Goal: Information Seeking & Learning: Find specific fact

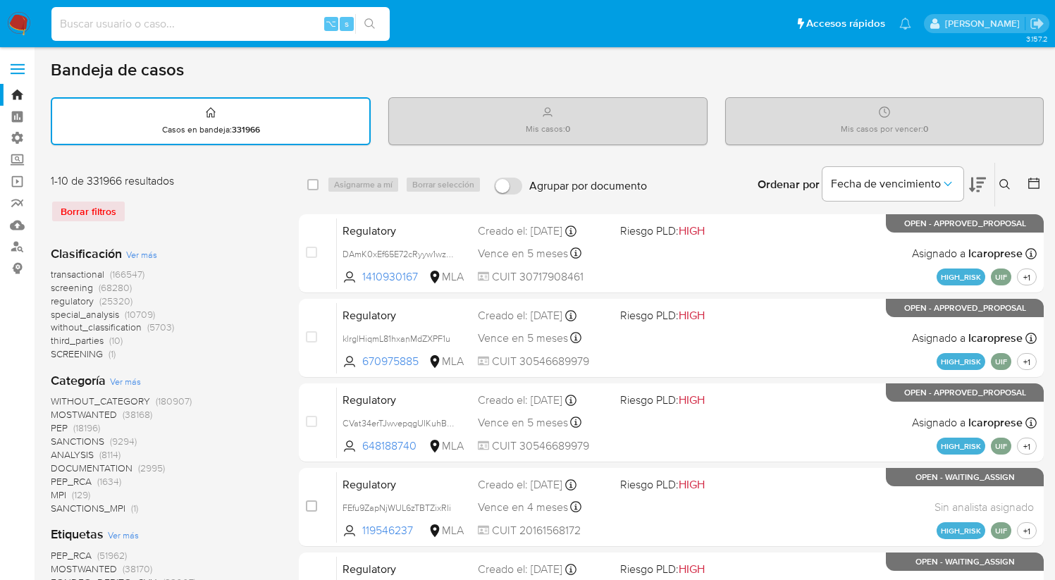
click at [167, 31] on input at bounding box center [220, 24] width 338 height 18
paste input "315976271"
type input "315976271"
click at [370, 15] on button "search-icon" at bounding box center [369, 24] width 29 height 20
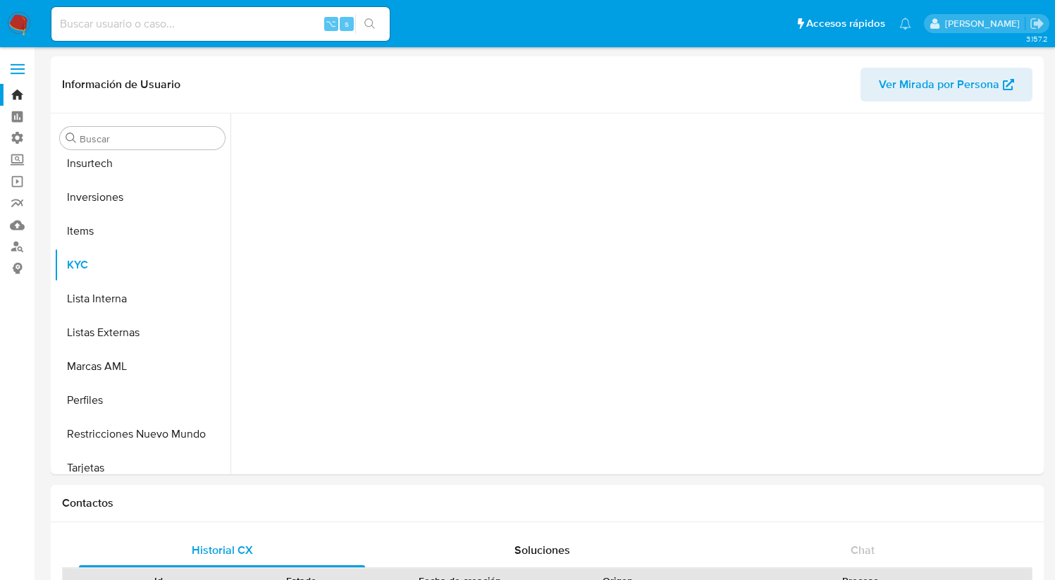
scroll to position [663, 0]
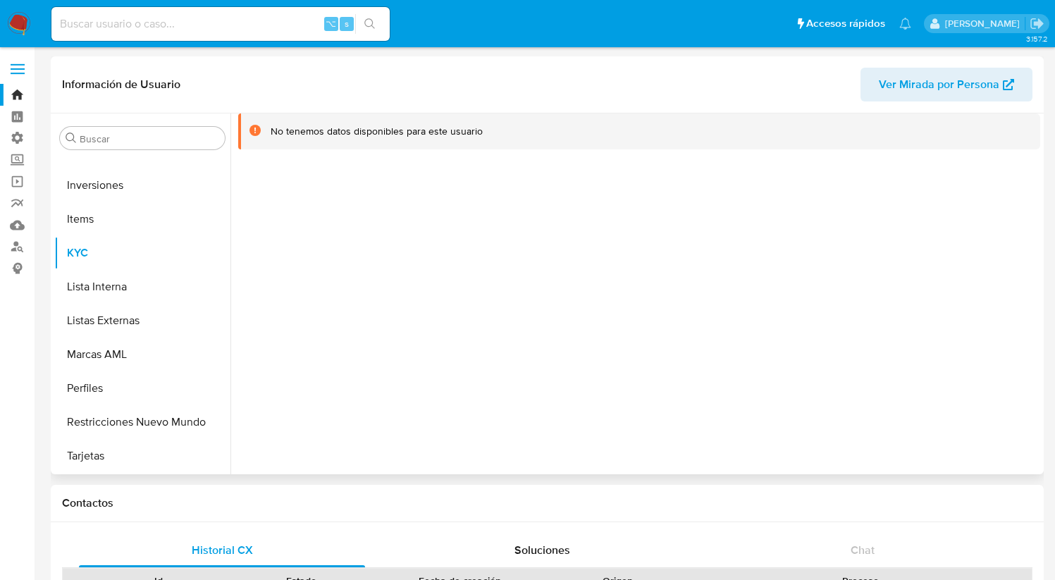
select select "10"
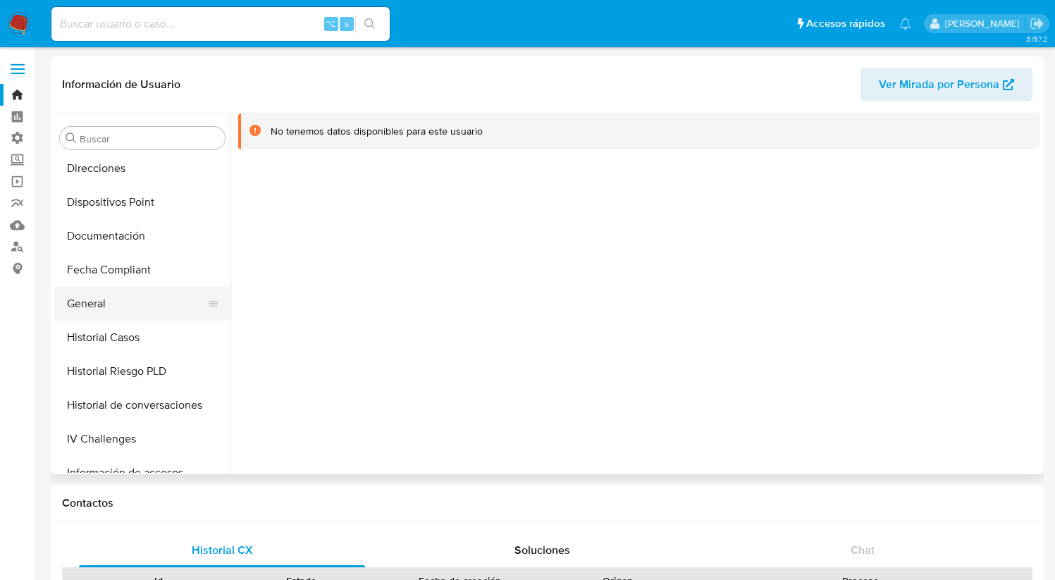
scroll to position [304, 0]
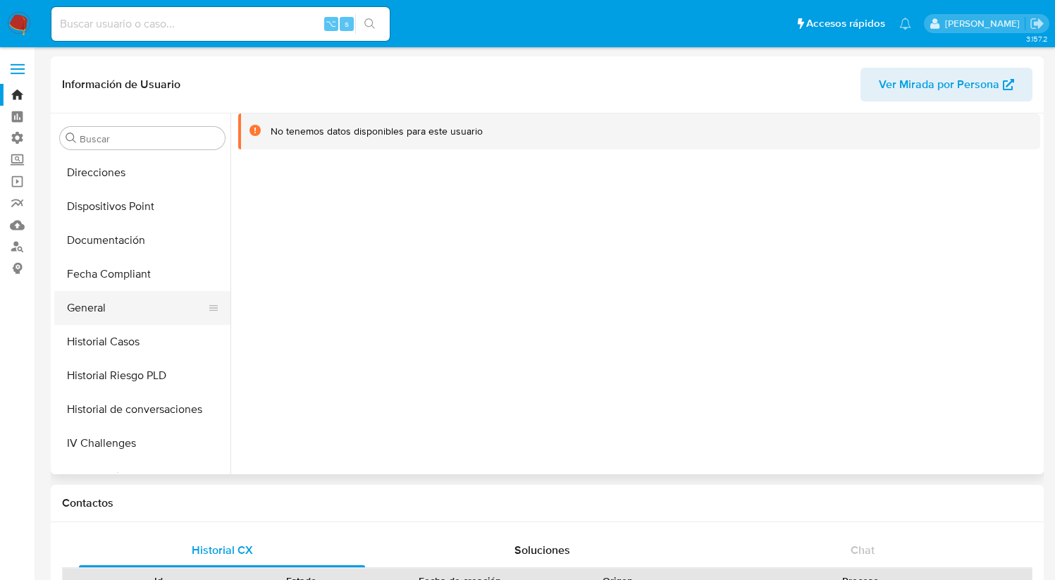
click at [110, 312] on button "General" at bounding box center [136, 308] width 165 height 34
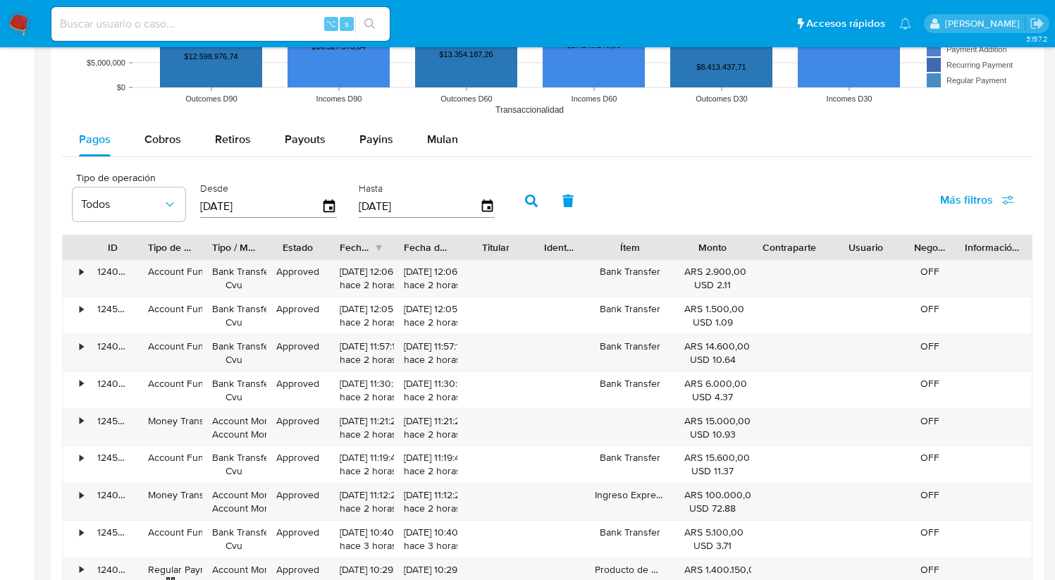
scroll to position [1164, 0]
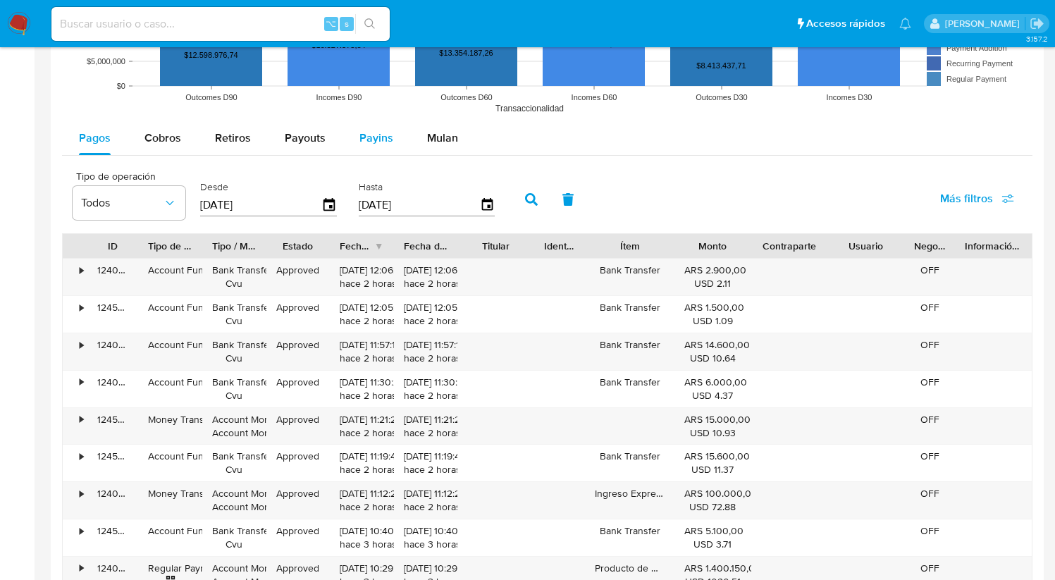
click at [379, 139] on span "Payins" at bounding box center [377, 138] width 34 height 16
select select "10"
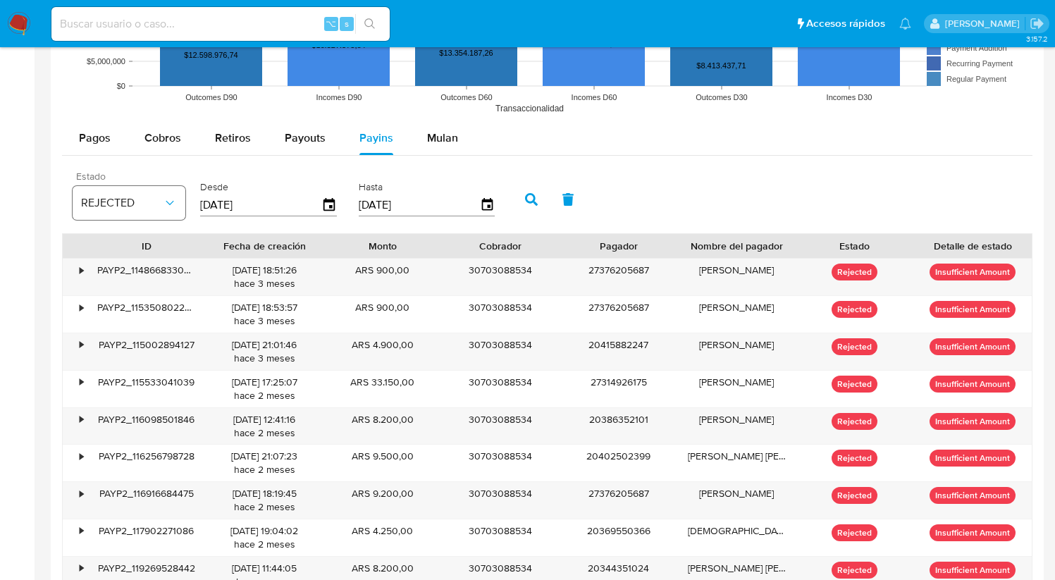
click at [163, 210] on icon "button" at bounding box center [170, 203] width 14 height 14
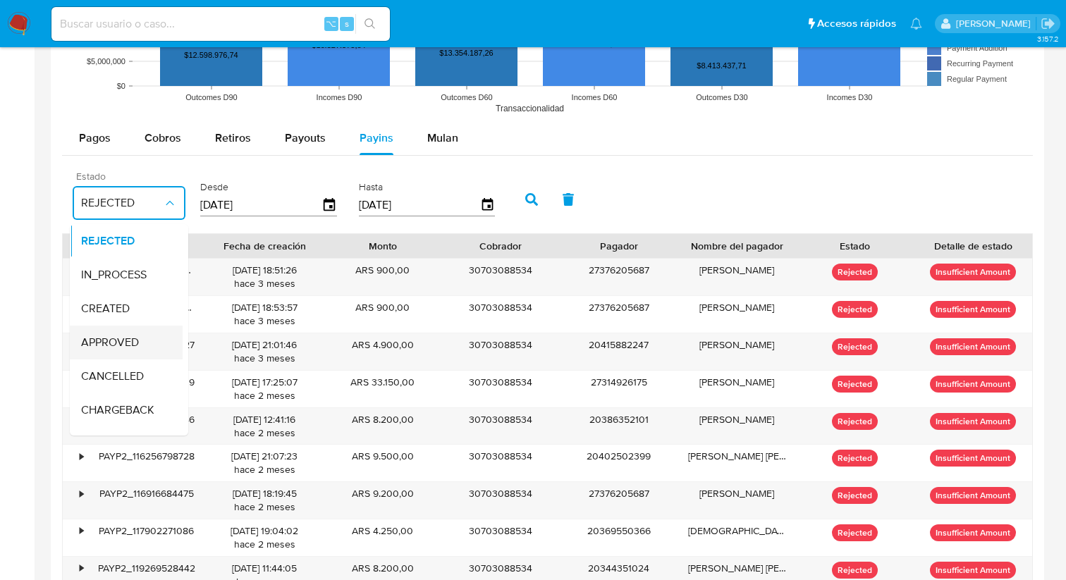
click at [125, 355] on div "APPROVED" at bounding box center [122, 343] width 82 height 34
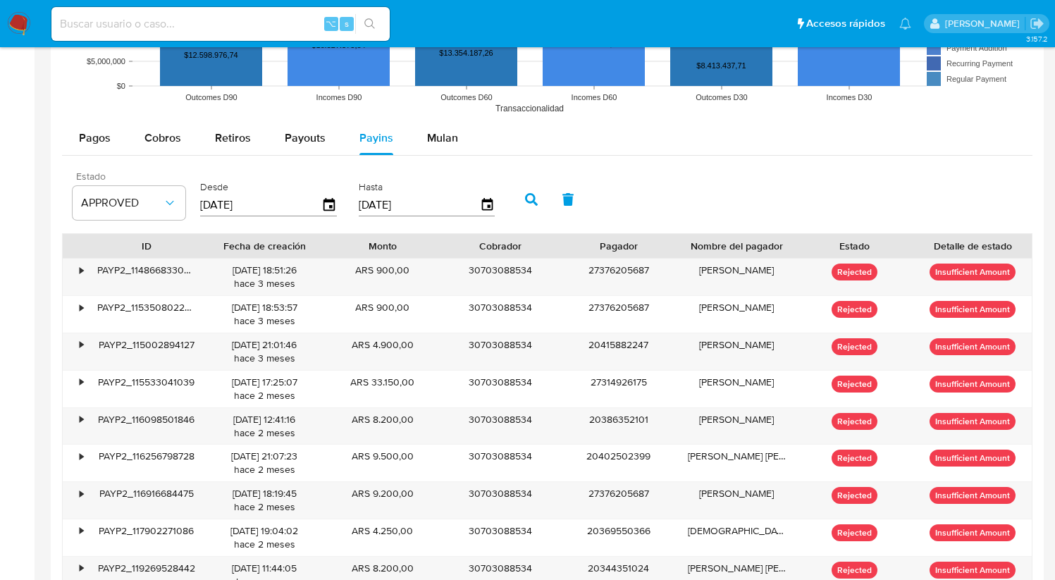
click at [149, 15] on input at bounding box center [220, 24] width 338 height 18
paste input "226188430"
type input "226188430"
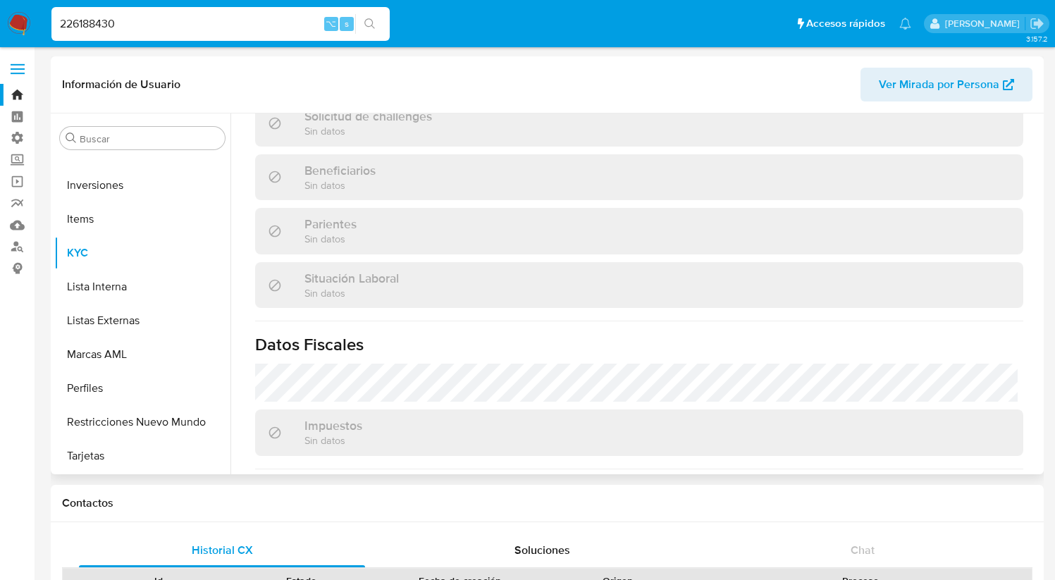
scroll to position [706, 0]
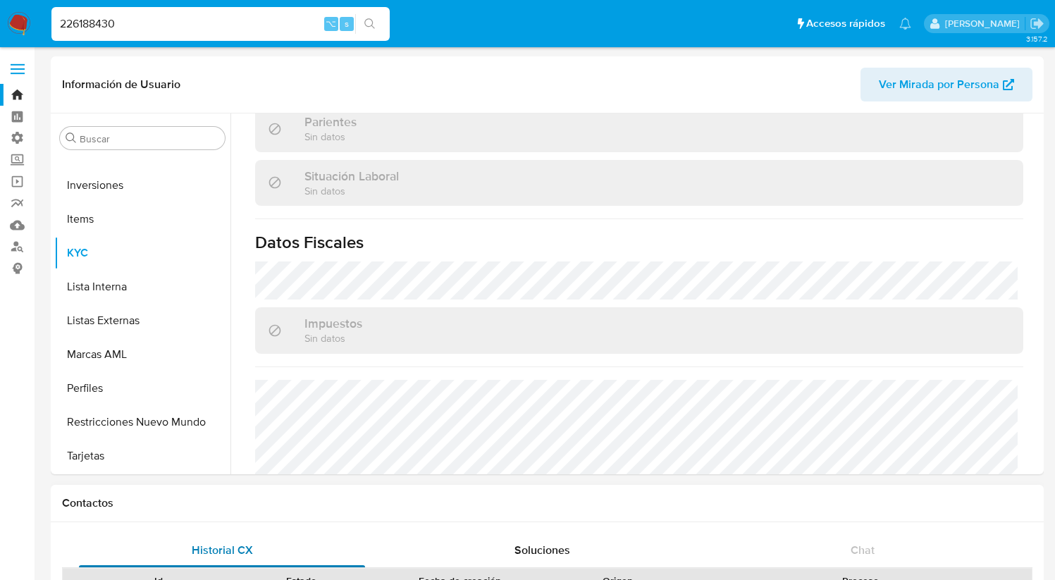
select select "10"
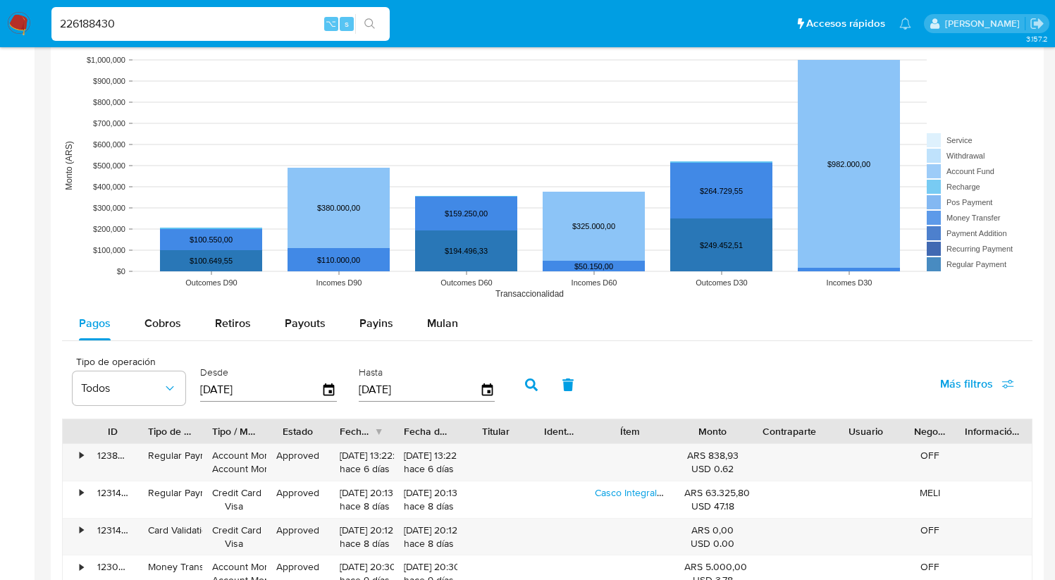
scroll to position [1077, 0]
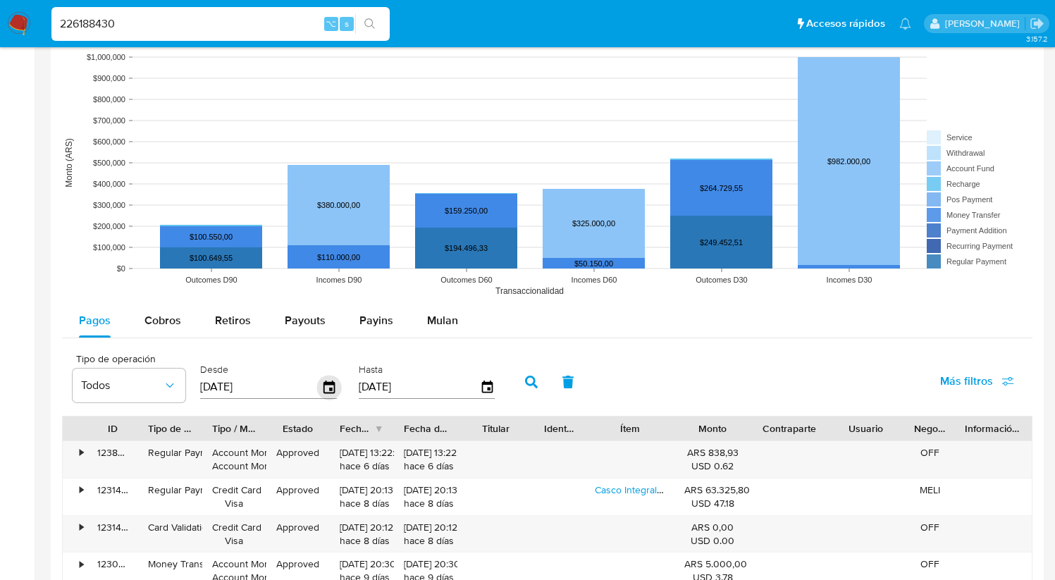
click at [324, 393] on icon "button" at bounding box center [329, 387] width 11 height 13
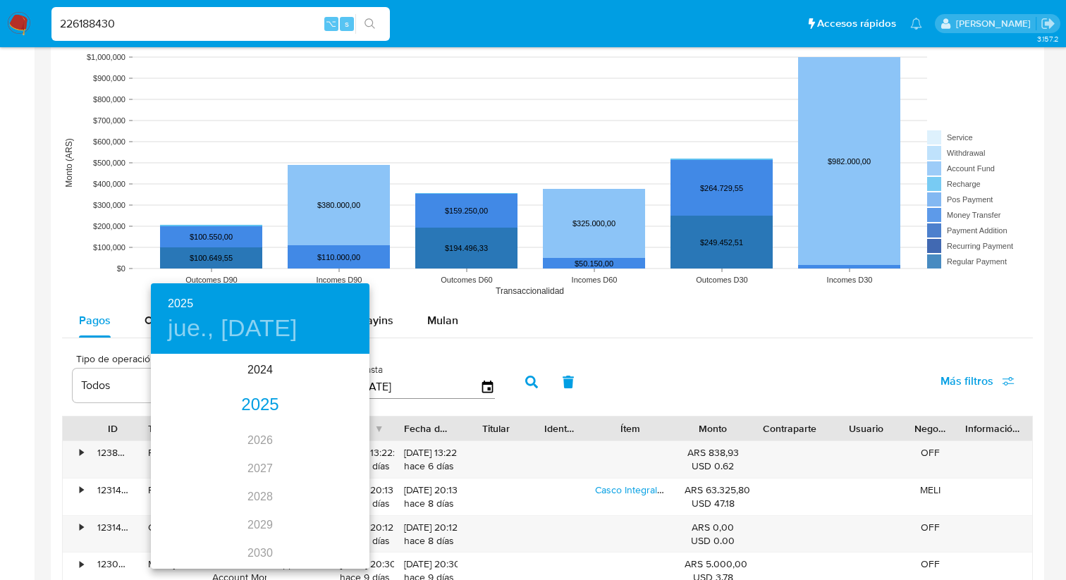
click at [278, 409] on div "2025" at bounding box center [260, 405] width 219 height 28
click at [263, 491] on div "ago." at bounding box center [259, 488] width 73 height 53
type input "[DATE]"
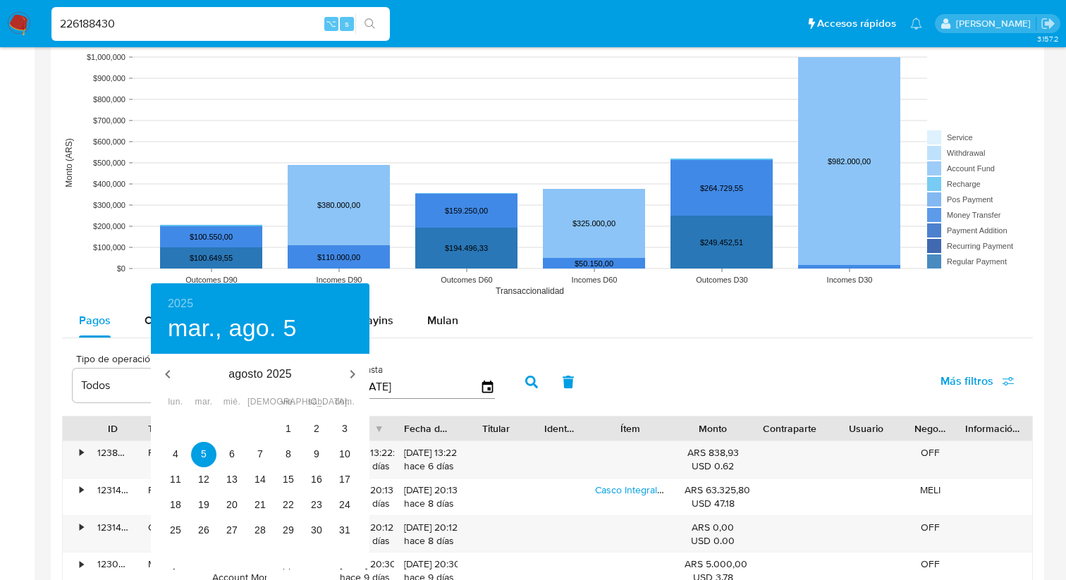
click at [526, 297] on div at bounding box center [533, 290] width 1066 height 580
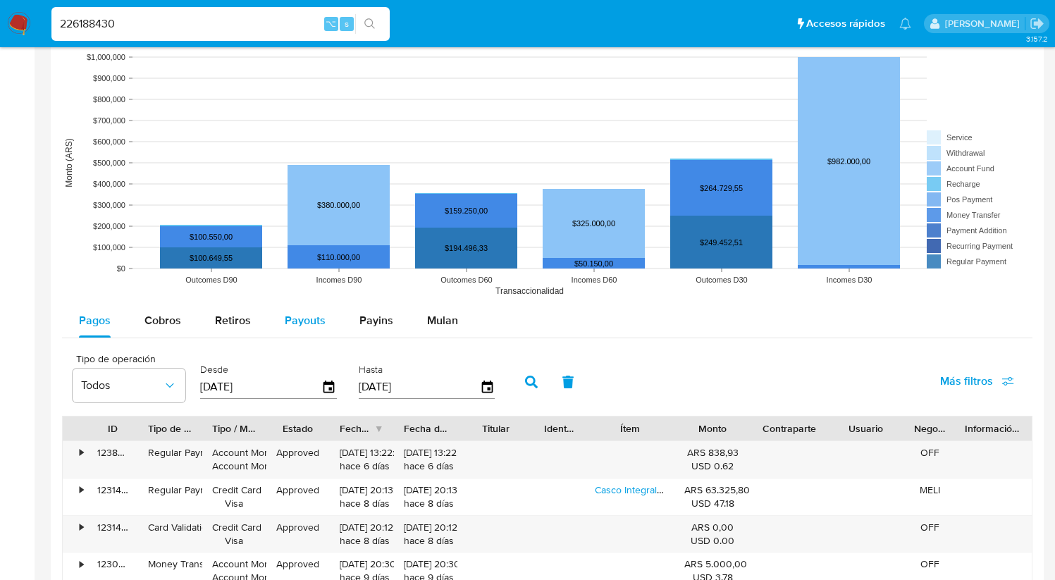
click at [311, 314] on span "Payouts" at bounding box center [305, 320] width 41 height 16
select select "10"
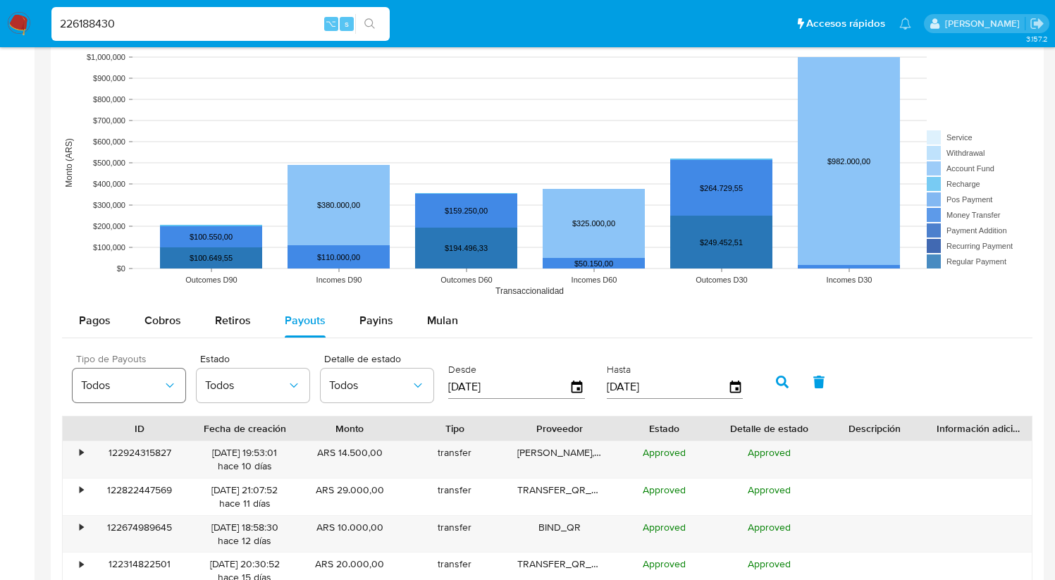
click at [177, 396] on button "Todos" at bounding box center [129, 386] width 113 height 34
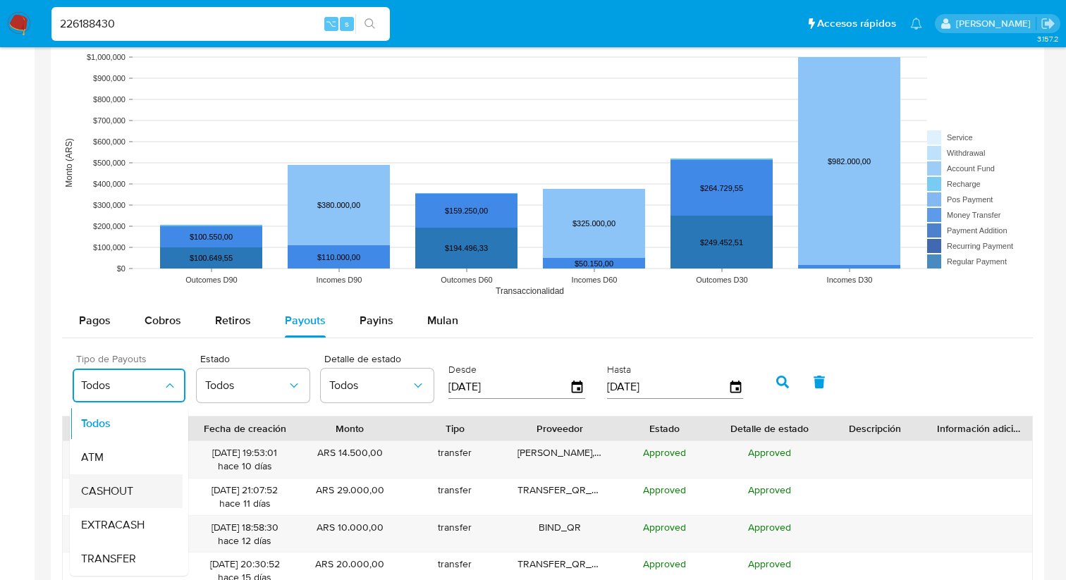
click at [119, 500] on div "CASHOUT" at bounding box center [122, 491] width 82 height 34
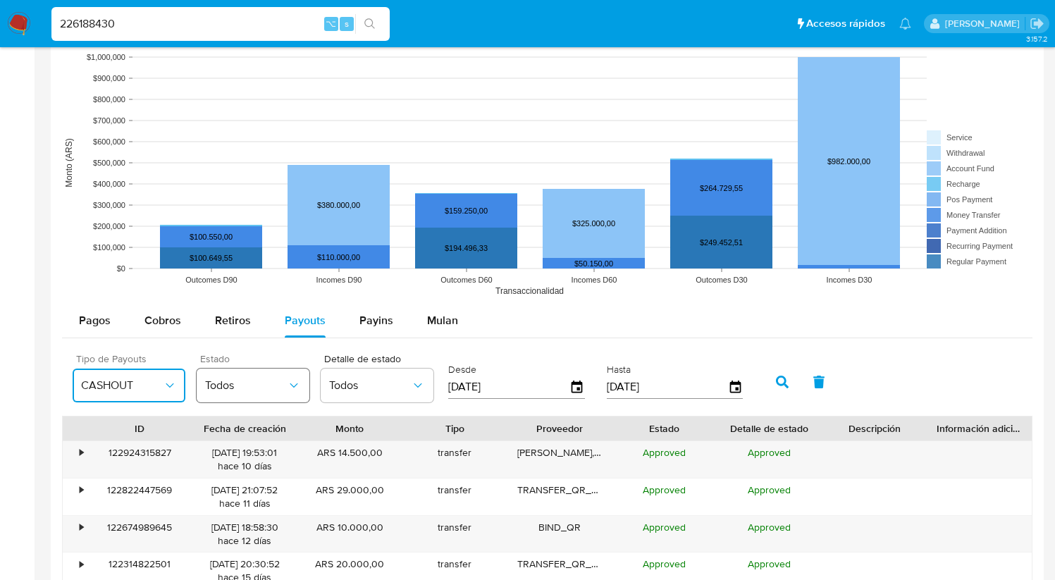
click at [265, 389] on span "Todos" at bounding box center [246, 386] width 82 height 14
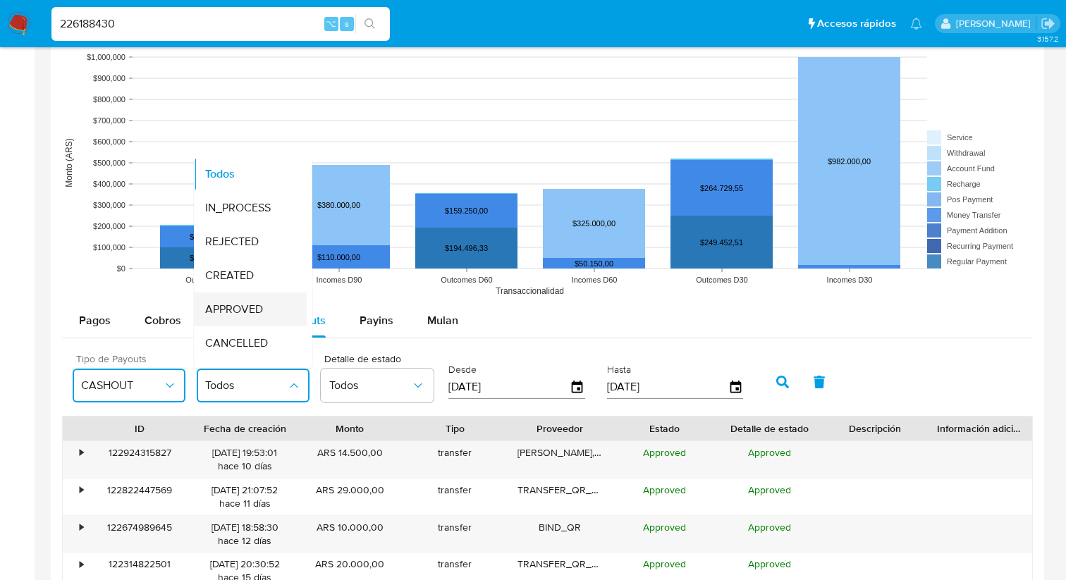
click at [262, 317] on span "APPROVED" at bounding box center [234, 309] width 58 height 14
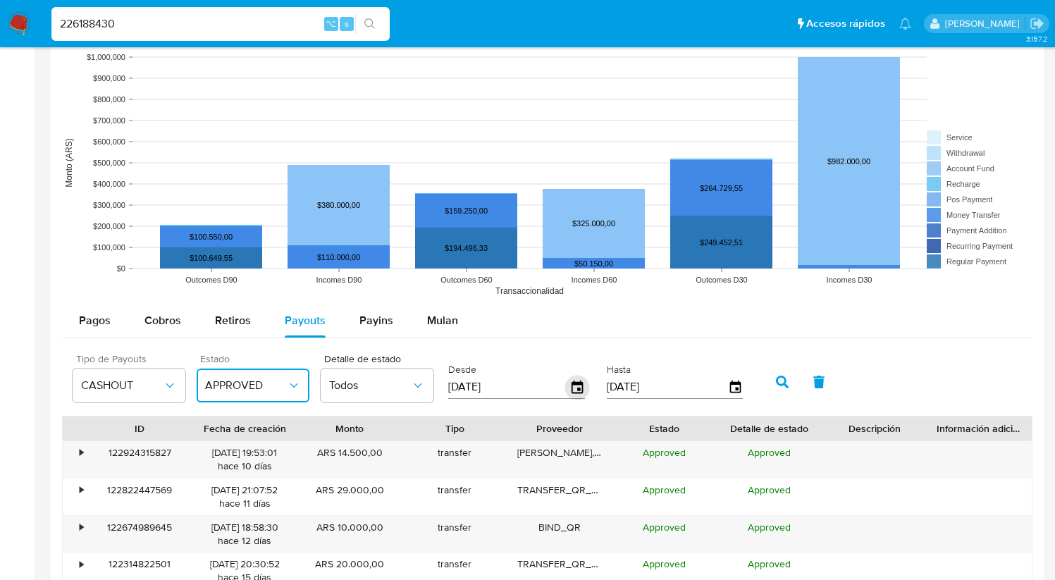
click at [573, 388] on icon "button" at bounding box center [577, 387] width 25 height 25
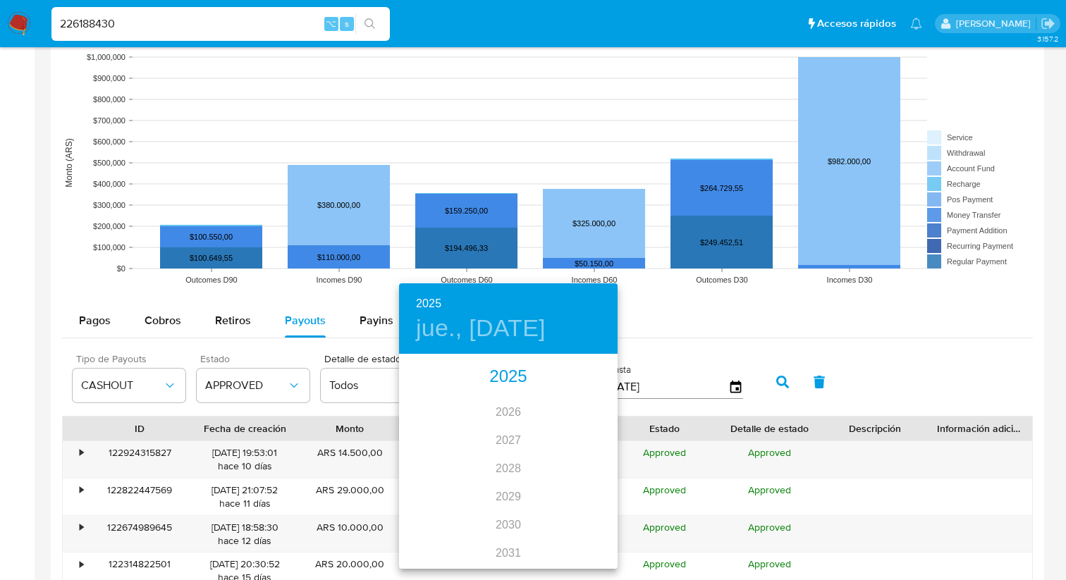
click at [511, 381] on div "2025" at bounding box center [508, 377] width 219 height 28
click at [510, 489] on div "ago." at bounding box center [508, 488] width 73 height 53
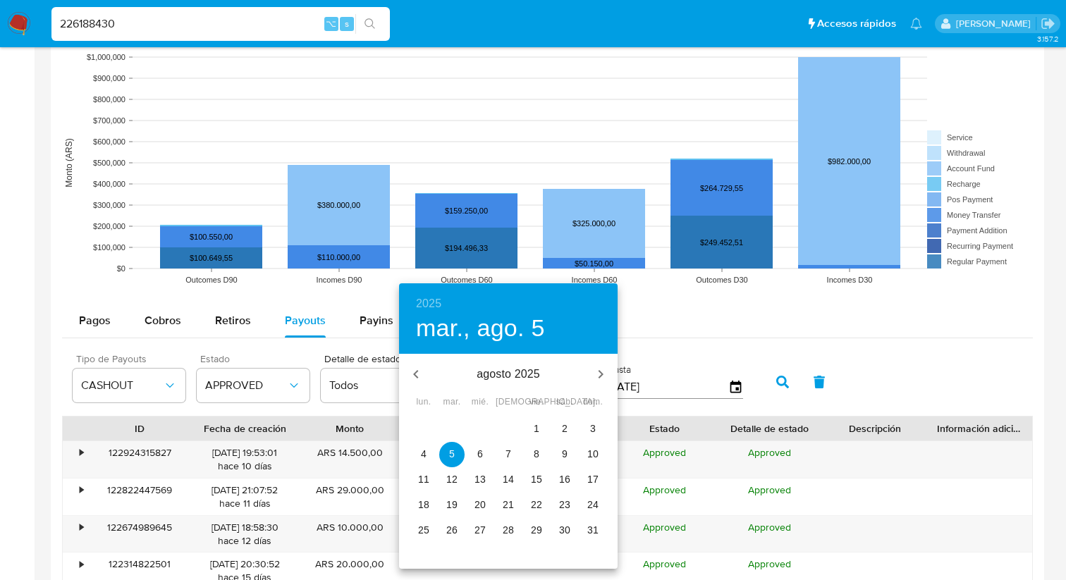
click at [568, 455] on span "9" at bounding box center [564, 454] width 25 height 14
type input "[DATE]"
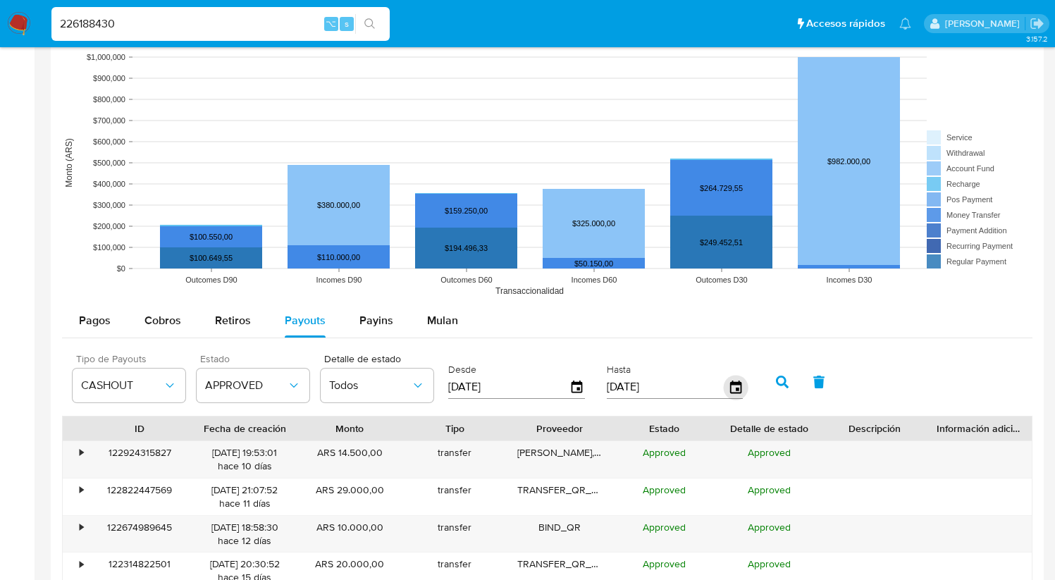
click at [727, 388] on icon "button" at bounding box center [735, 387] width 25 height 25
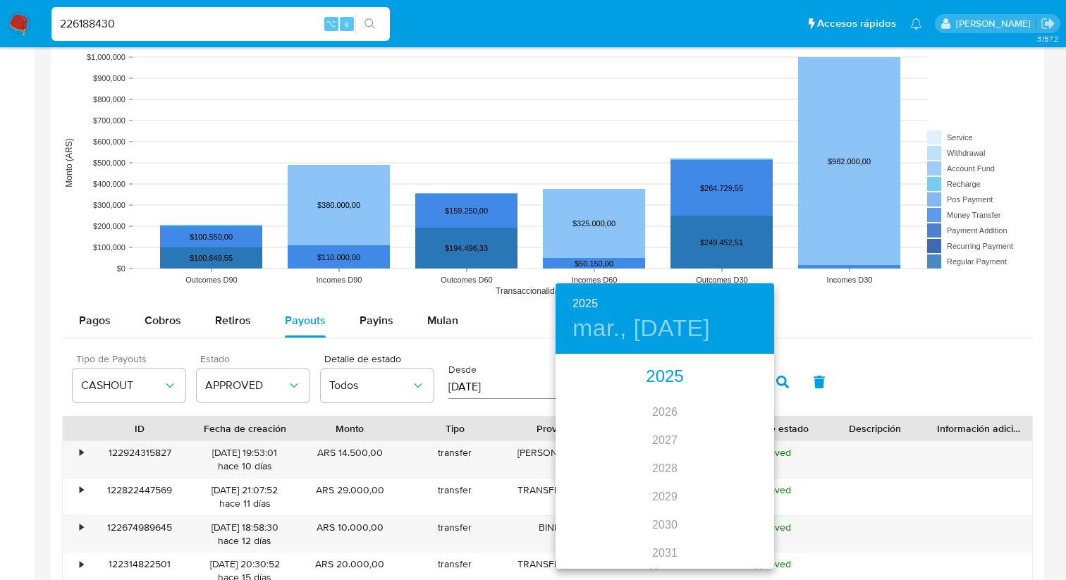
click at [675, 379] on div "2025" at bounding box center [665, 377] width 219 height 28
click at [658, 489] on div "ago." at bounding box center [664, 488] width 73 height 53
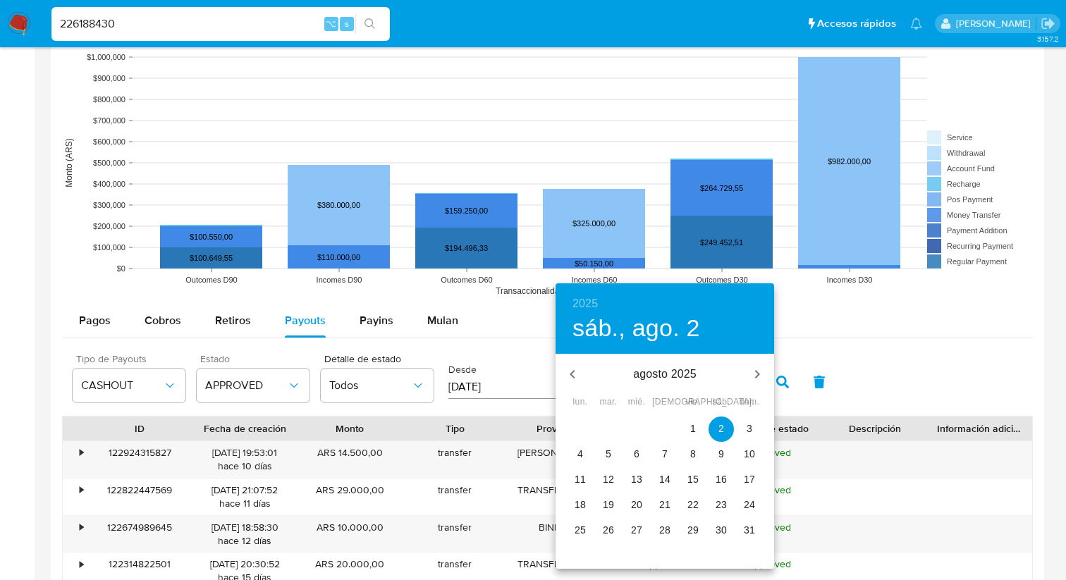
click at [723, 455] on p "9" at bounding box center [721, 454] width 6 height 14
type input "[DATE]"
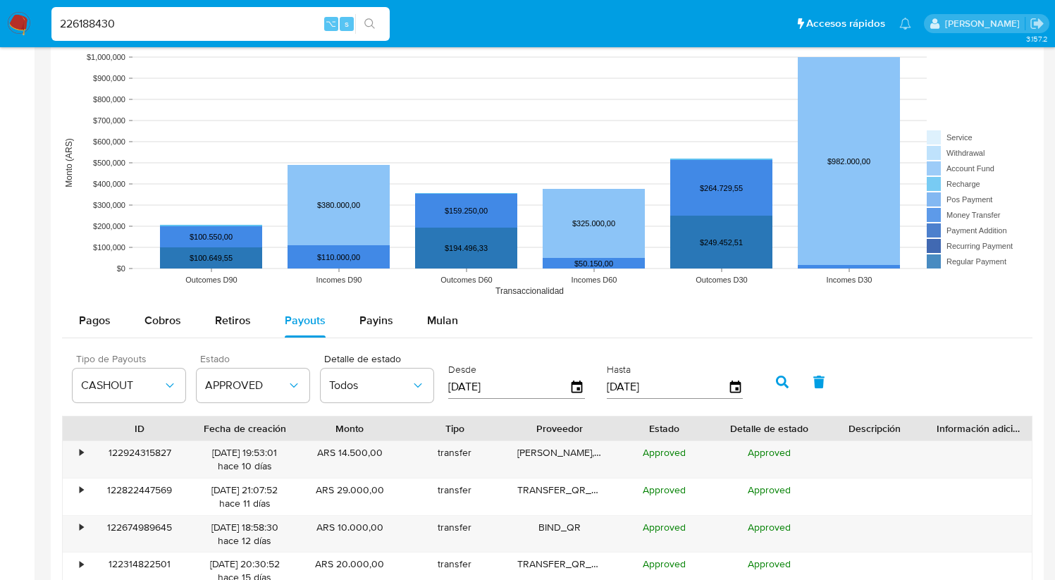
click at [778, 391] on button "button" at bounding box center [782, 382] width 37 height 34
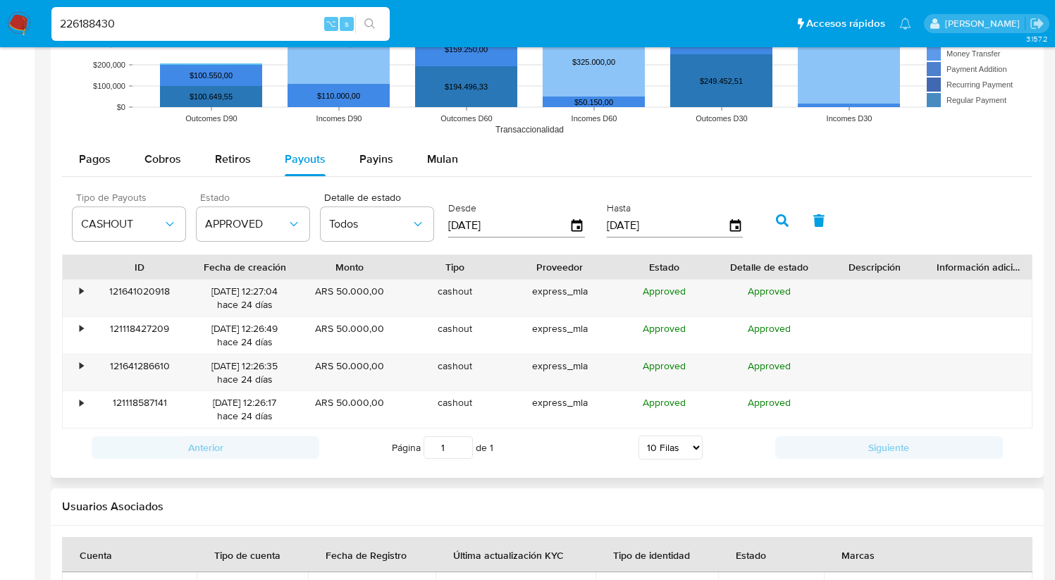
scroll to position [1244, 0]
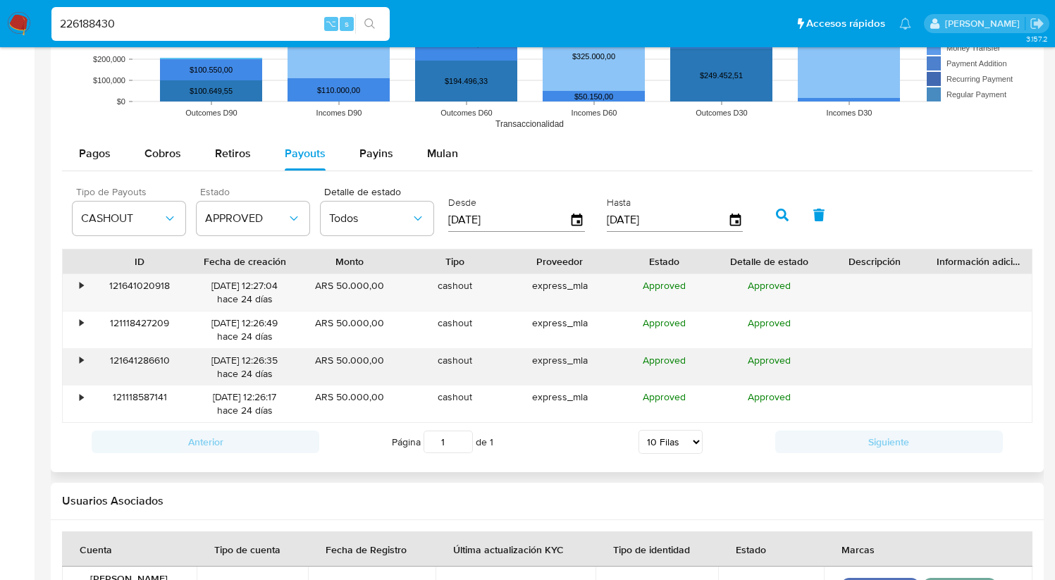
click at [80, 362] on div "•" at bounding box center [82, 360] width 4 height 13
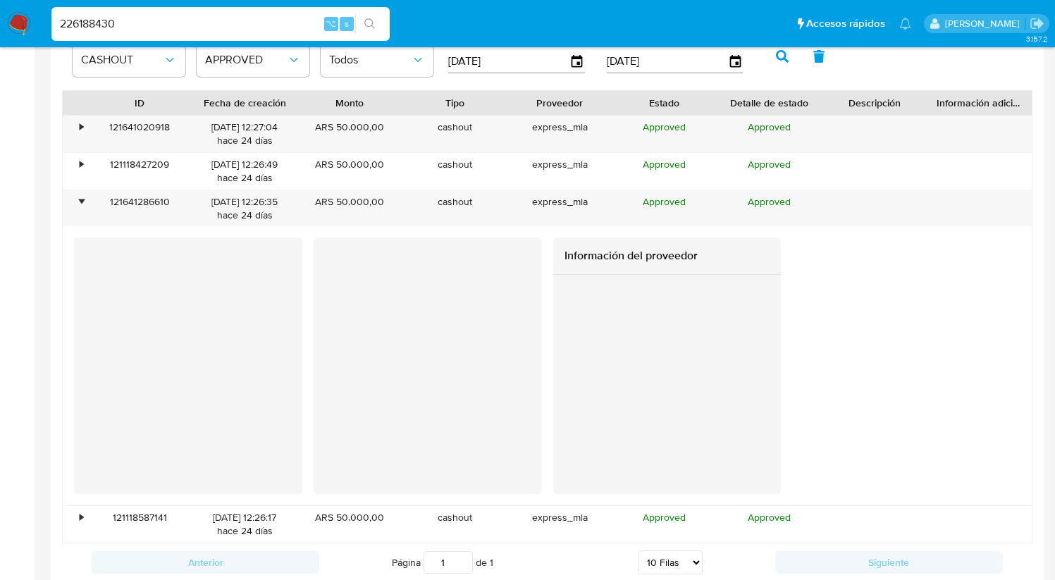
scroll to position [1412, 0]
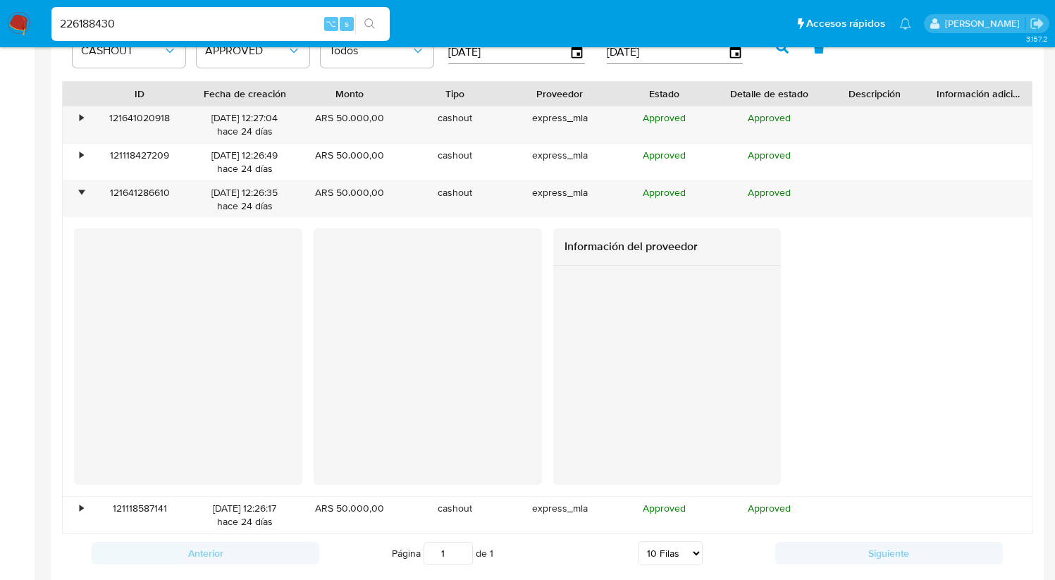
click at [560, 305] on div at bounding box center [667, 367] width 228 height 203
click at [63, 257] on div "Información del proveedor" at bounding box center [547, 356] width 969 height 256
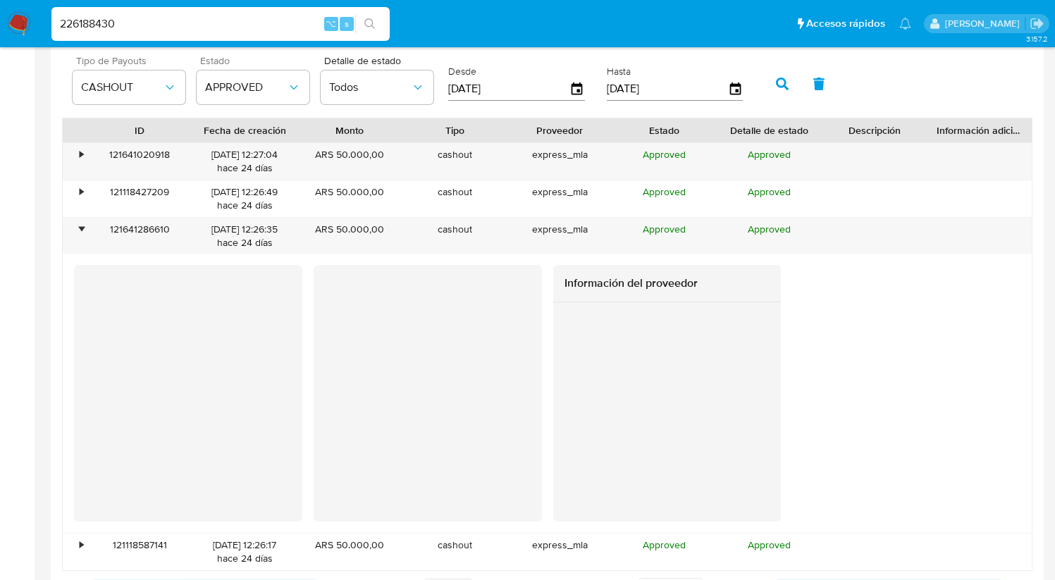
scroll to position [1377, 0]
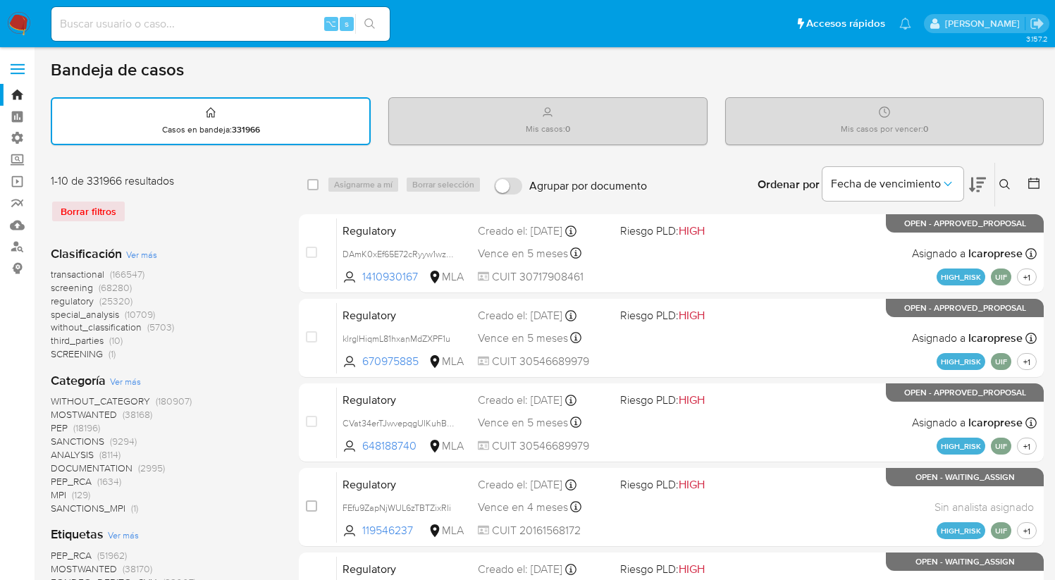
click at [243, 11] on div "⌥ s" at bounding box center [220, 24] width 338 height 34
click at [243, 23] on input at bounding box center [220, 24] width 338 height 18
paste input "315976271"
type input "315976271"
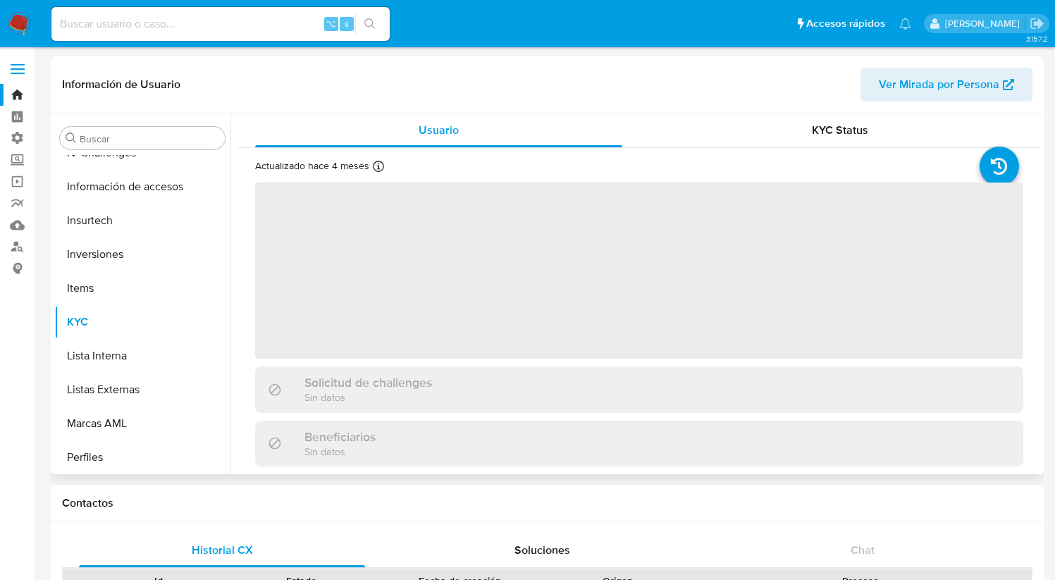
scroll to position [663, 0]
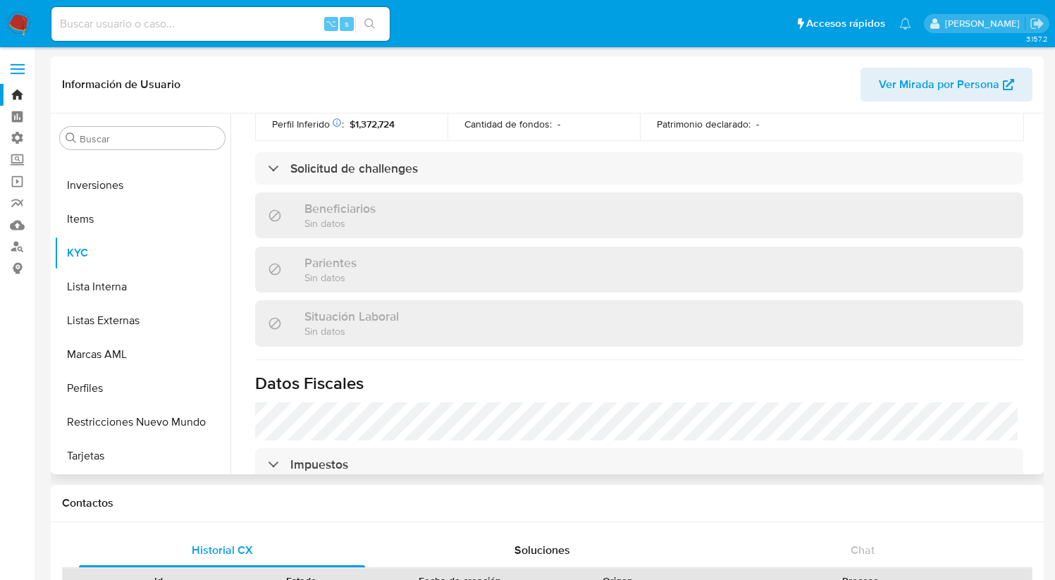
select select "10"
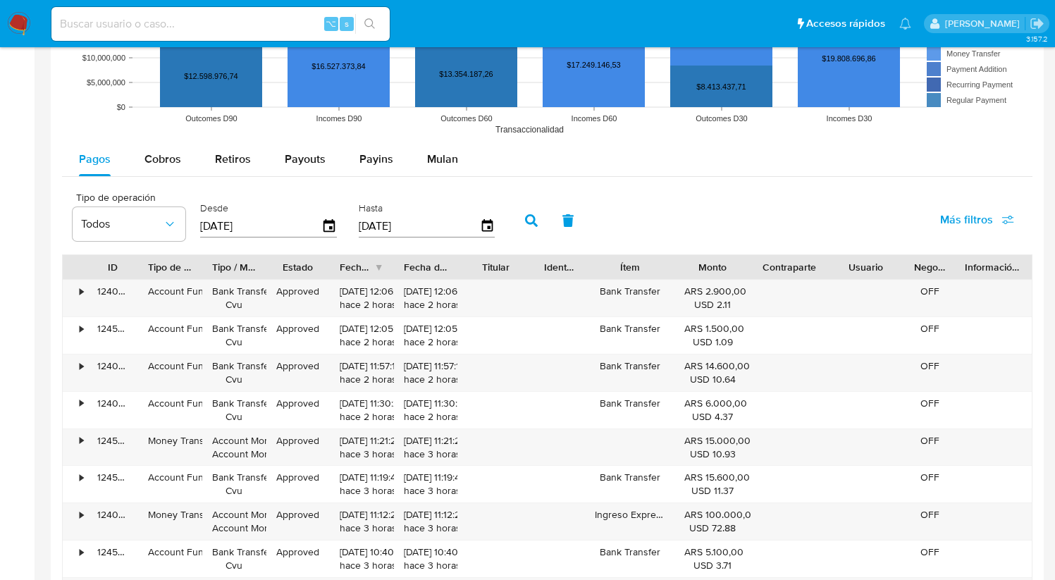
scroll to position [1143, 0]
click at [375, 162] on span "Payins" at bounding box center [377, 159] width 34 height 16
select select "10"
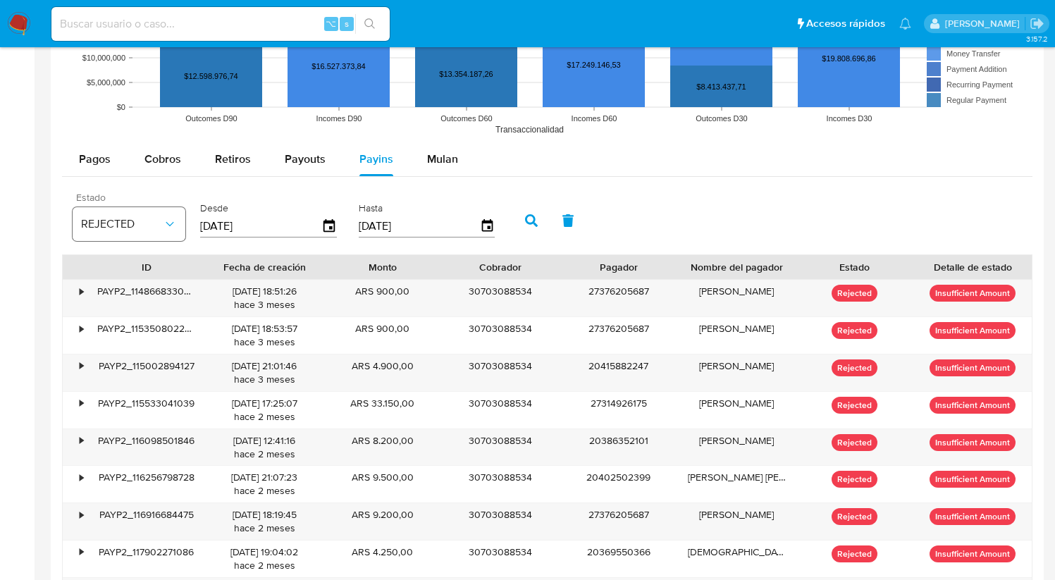
click at [179, 219] on button "REJECTED" at bounding box center [129, 224] width 113 height 34
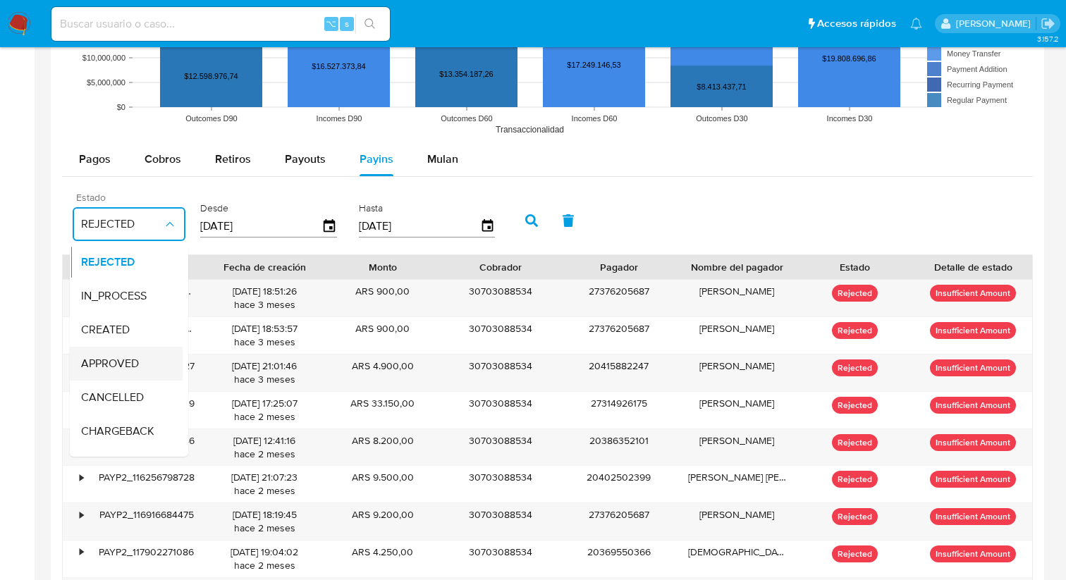
click at [120, 362] on span "APPROVED" at bounding box center [110, 364] width 58 height 14
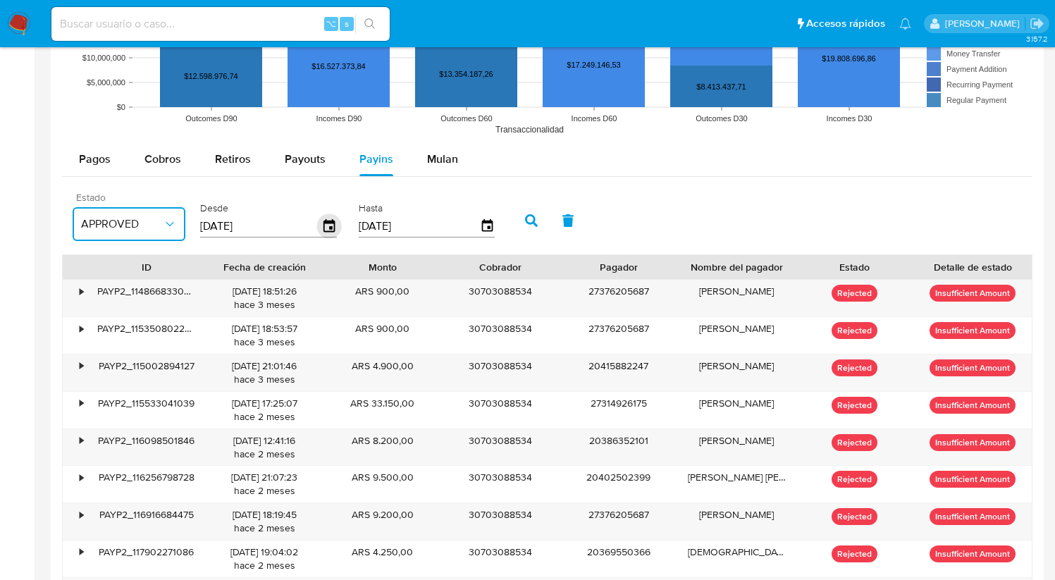
click at [328, 228] on icon "button" at bounding box center [329, 225] width 11 height 13
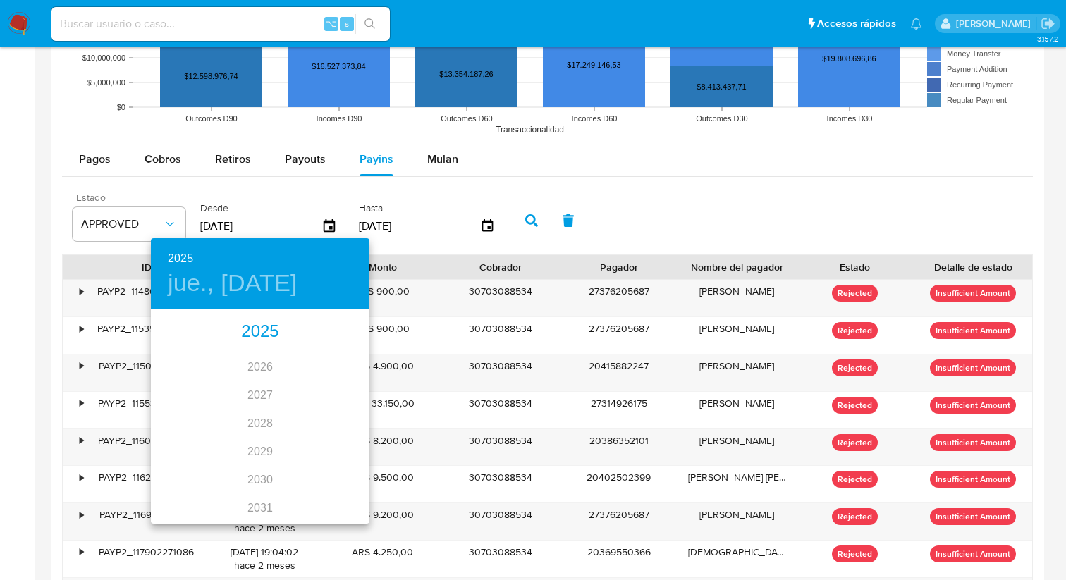
click at [259, 337] on div "2025" at bounding box center [260, 332] width 219 height 28
click at [267, 447] on div "ago." at bounding box center [259, 443] width 73 height 53
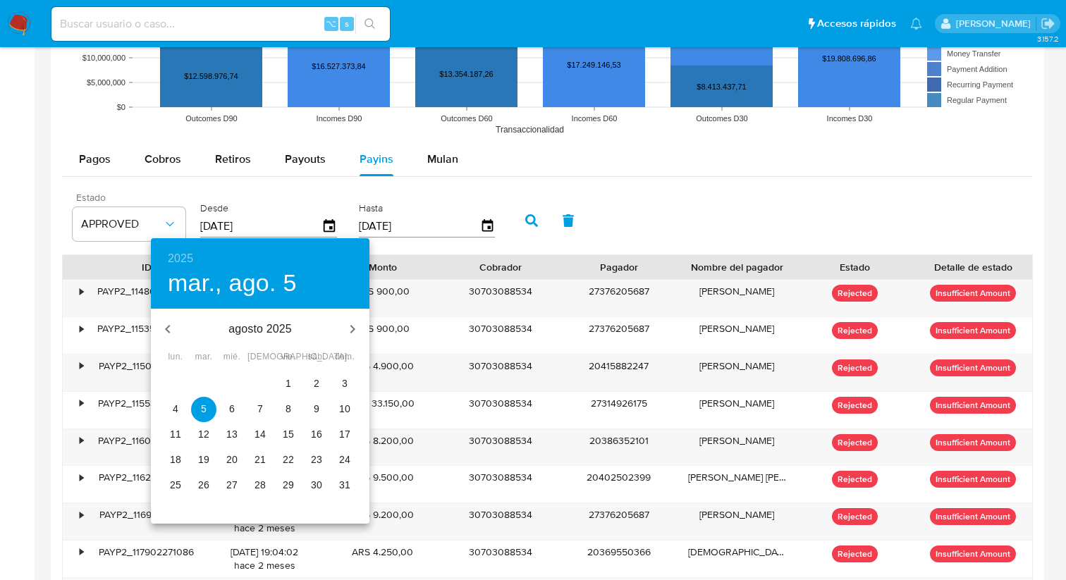
click at [319, 404] on p "9" at bounding box center [317, 409] width 6 height 14
type input "[DATE]"
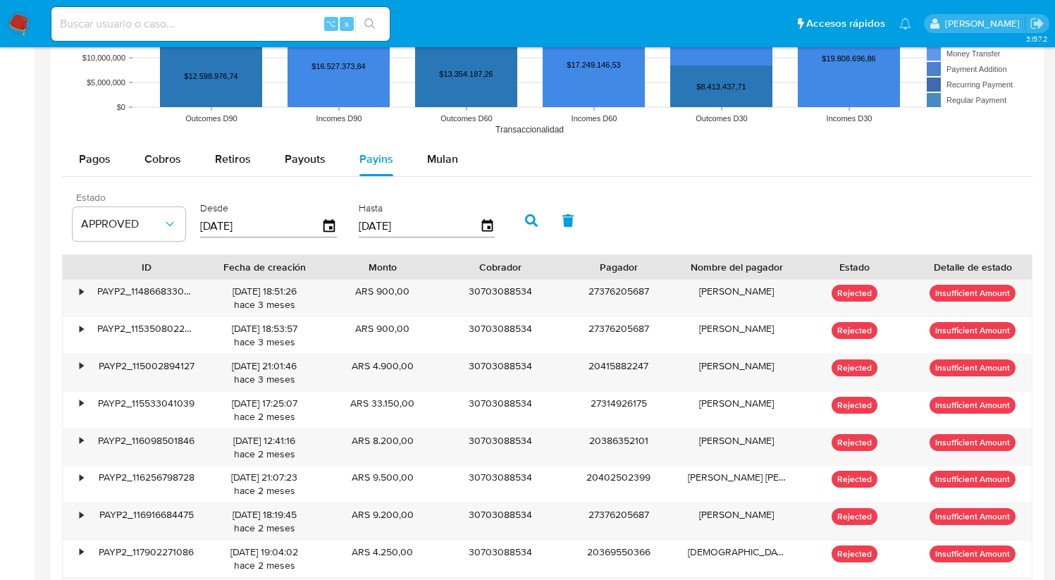
click at [475, 227] on input "[DATE]" at bounding box center [419, 226] width 121 height 23
click at [485, 226] on icon "button" at bounding box center [487, 225] width 11 height 13
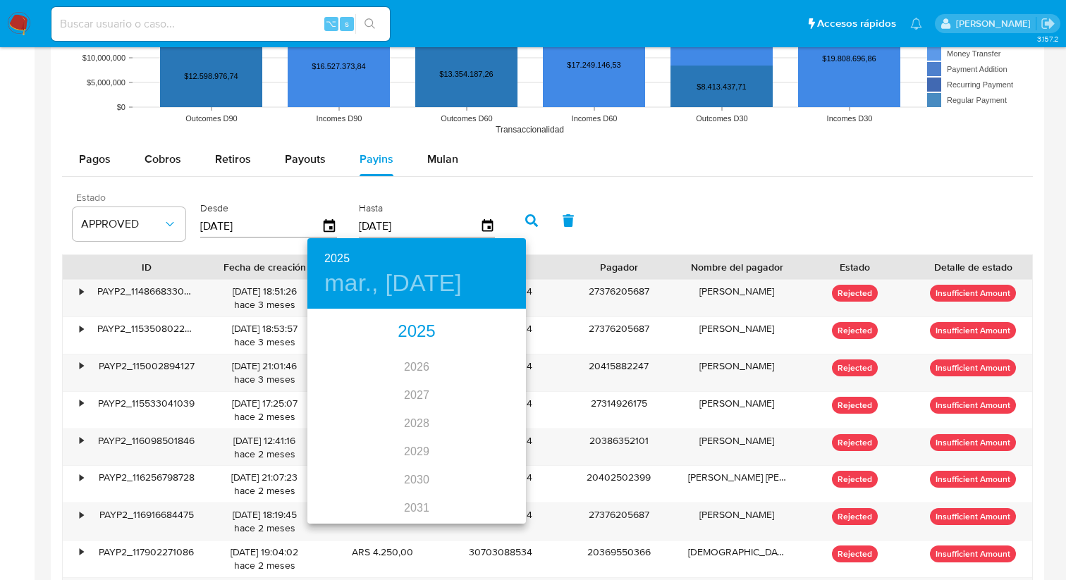
click at [411, 336] on div "2025" at bounding box center [416, 332] width 219 height 28
click at [412, 438] on div "ago." at bounding box center [416, 443] width 73 height 53
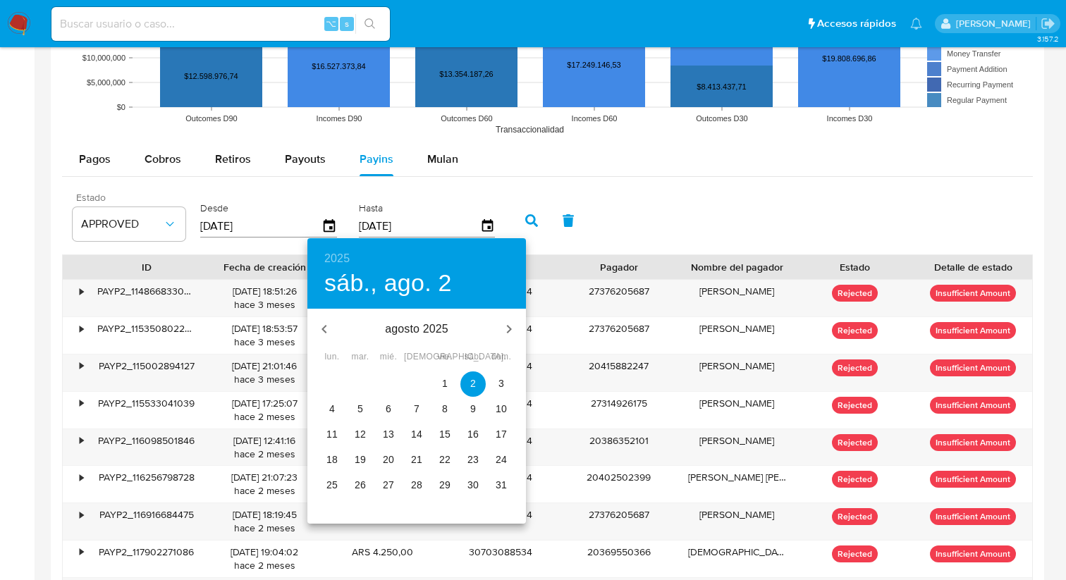
click at [472, 413] on p "9" at bounding box center [473, 409] width 6 height 14
type input "[DATE]"
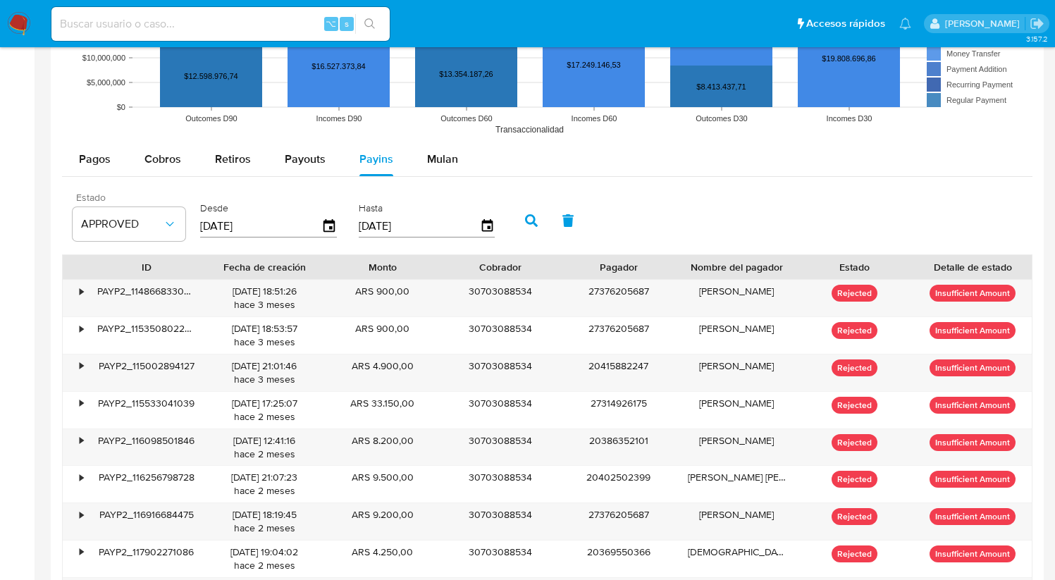
click at [525, 226] on icon "button" at bounding box center [531, 220] width 13 height 13
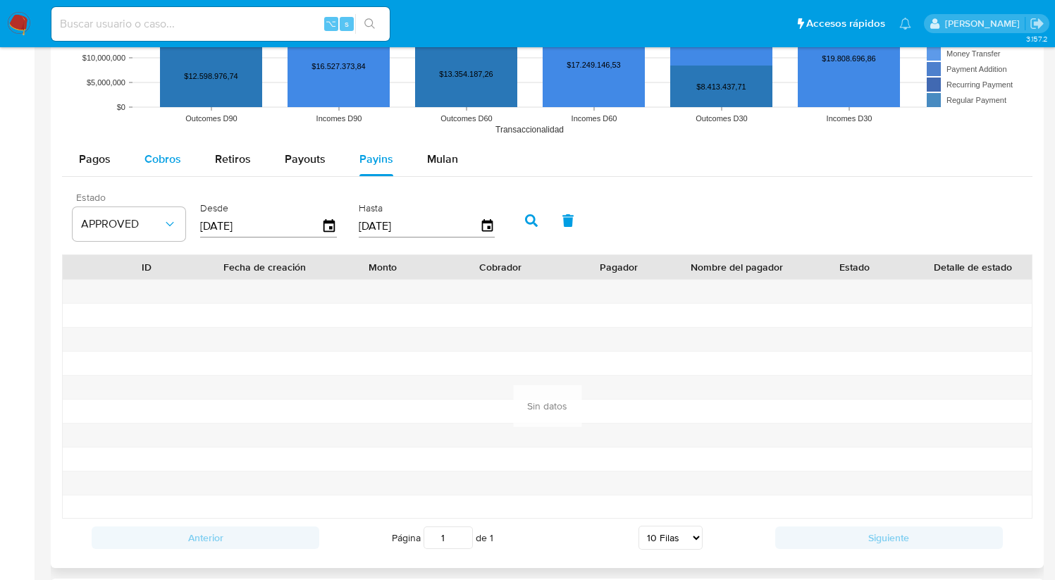
click at [174, 163] on span "Cobros" at bounding box center [163, 159] width 37 height 16
select select "10"
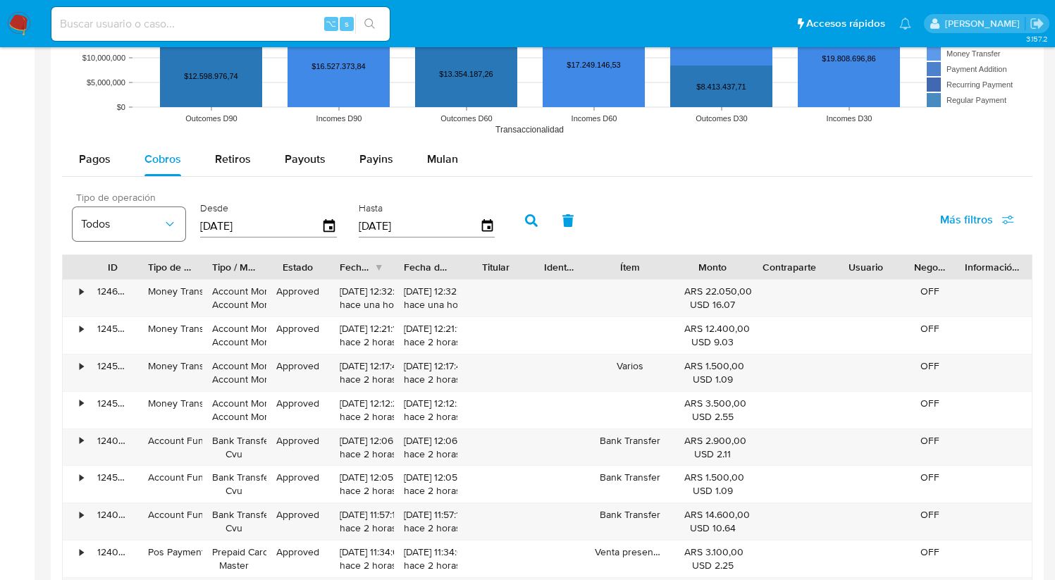
click at [172, 219] on icon "button" at bounding box center [170, 224] width 14 height 14
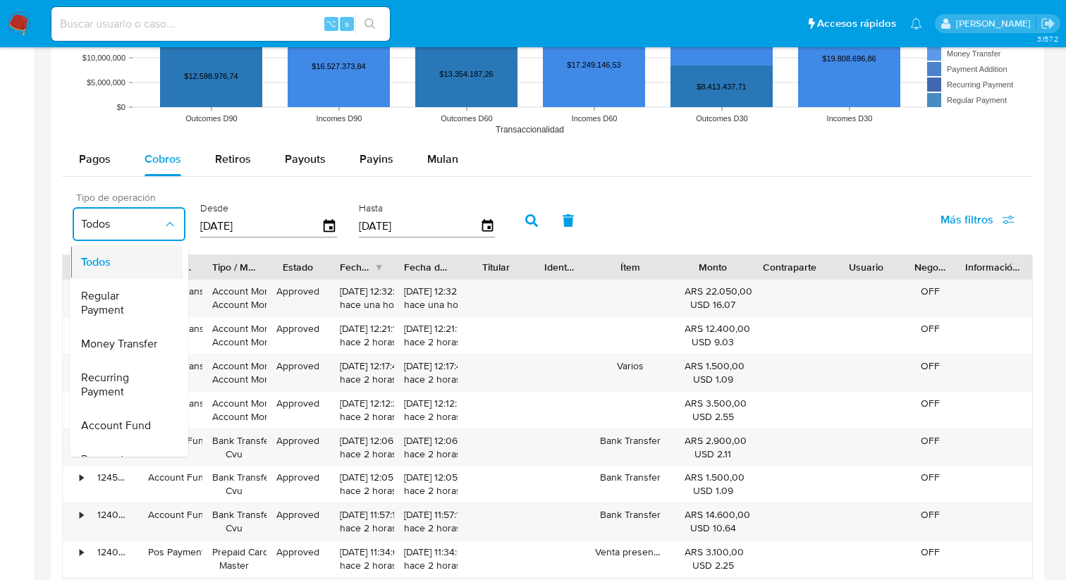
click at [137, 263] on div "Todos" at bounding box center [122, 262] width 82 height 34
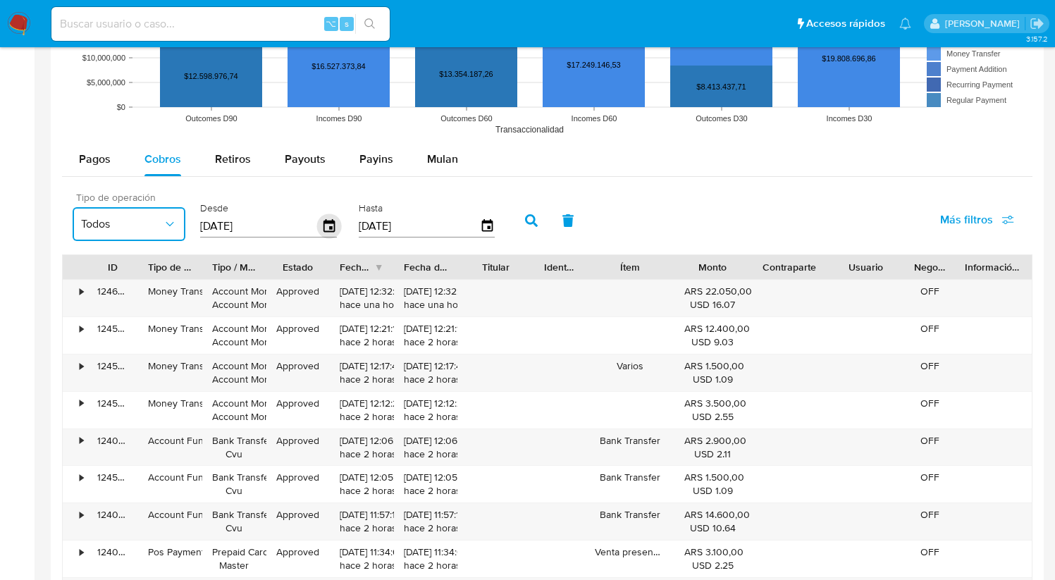
click at [329, 223] on icon "button" at bounding box center [329, 225] width 11 height 13
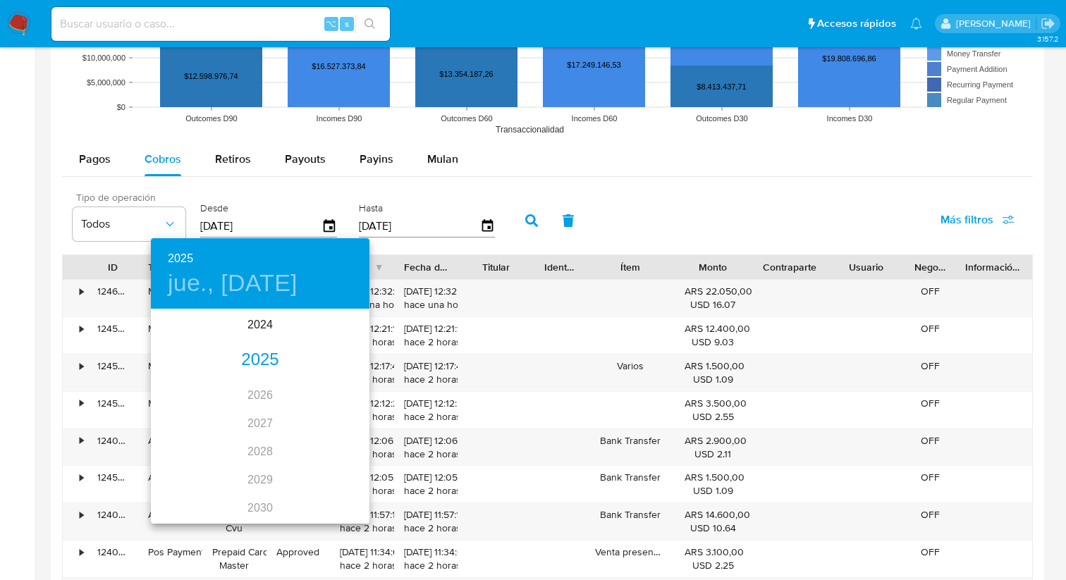
click at [259, 357] on div "2025" at bounding box center [260, 360] width 219 height 28
click at [266, 448] on div "ago." at bounding box center [259, 443] width 73 height 53
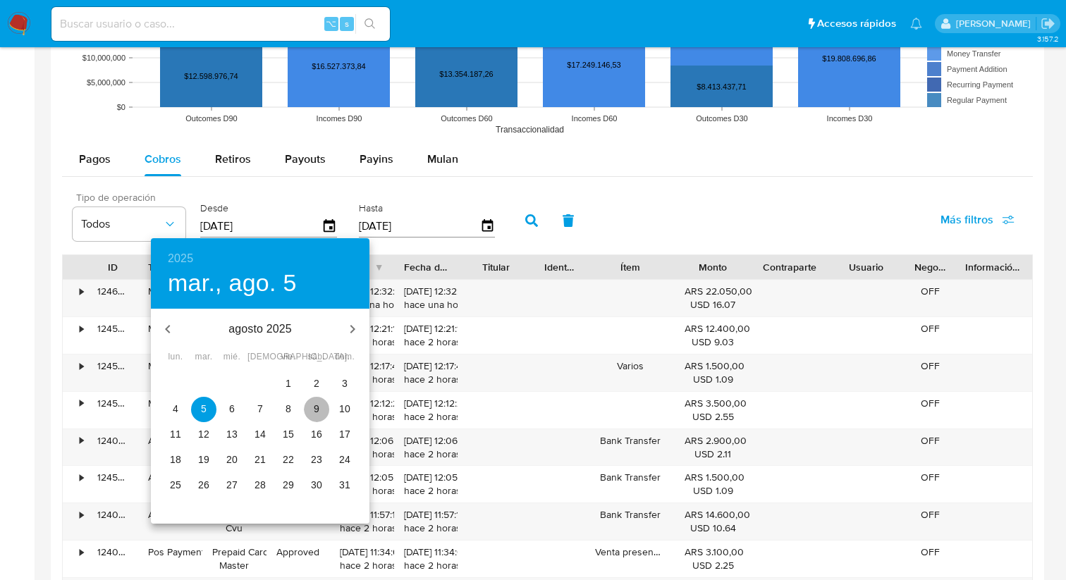
click at [321, 404] on span "9" at bounding box center [316, 409] width 25 height 14
type input "[DATE]"
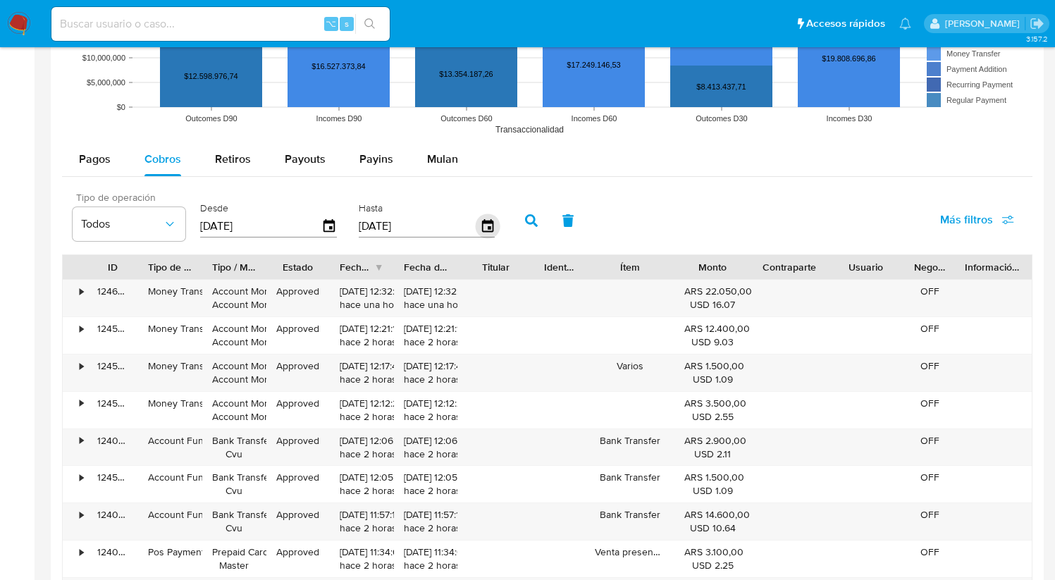
click at [482, 226] on icon "button" at bounding box center [487, 226] width 25 height 25
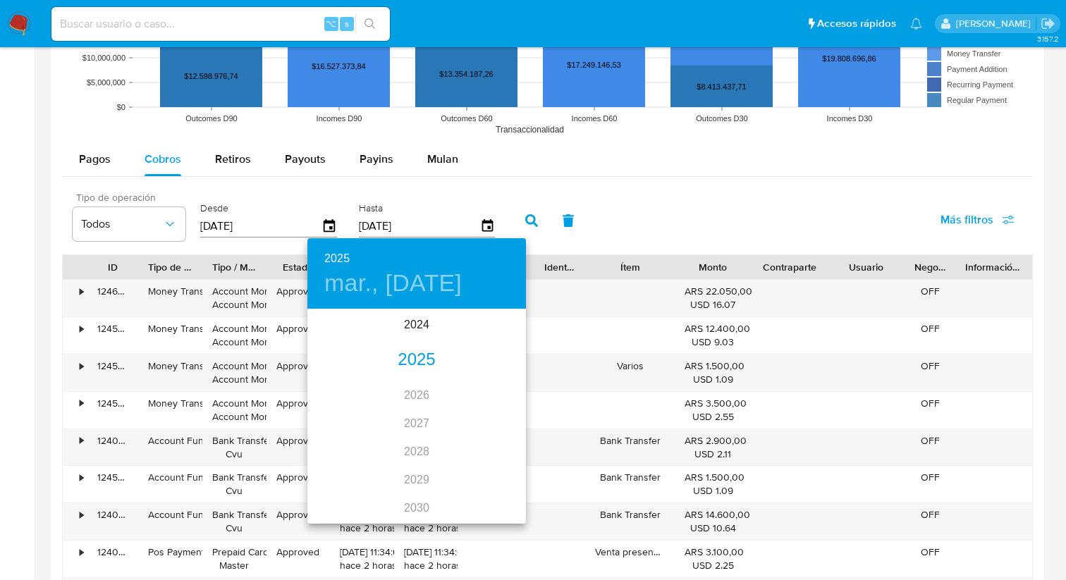
click at [417, 352] on div "2025" at bounding box center [416, 360] width 219 height 28
click at [422, 448] on div "ago." at bounding box center [416, 443] width 73 height 53
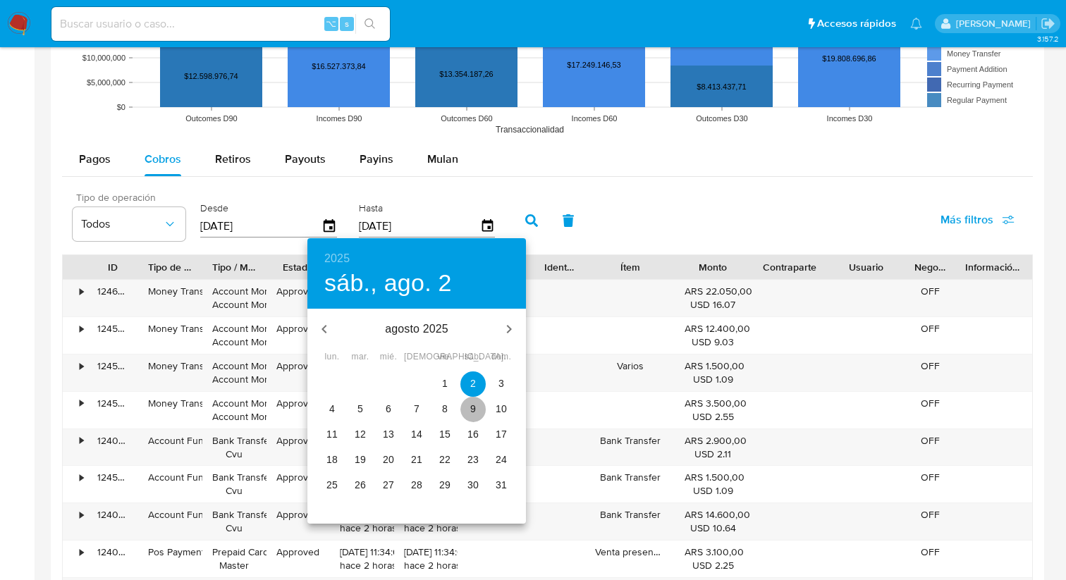
click at [479, 410] on span "9" at bounding box center [472, 409] width 25 height 14
type input "[DATE]"
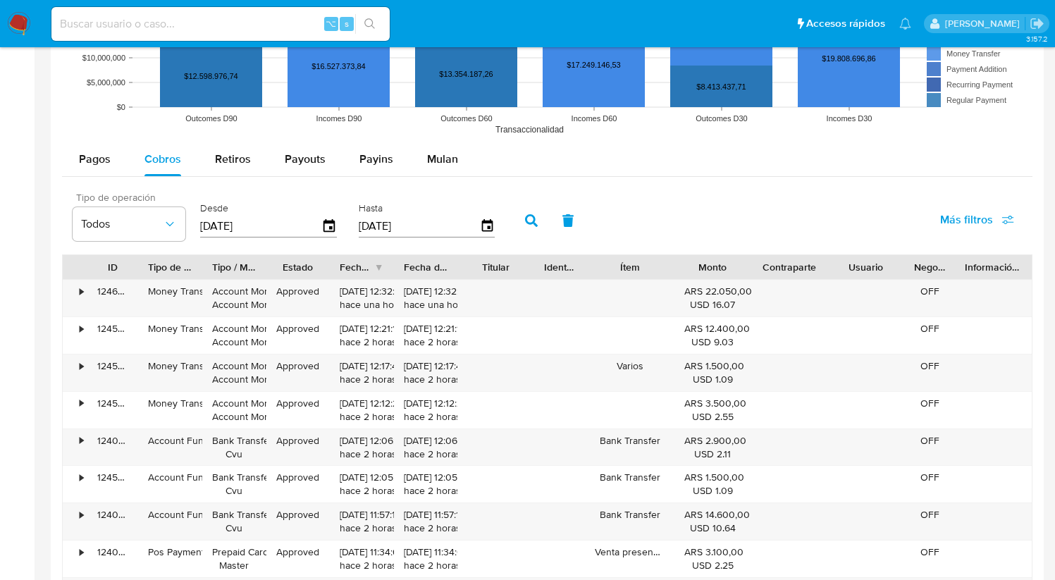
click at [530, 222] on icon "button" at bounding box center [531, 220] width 13 height 13
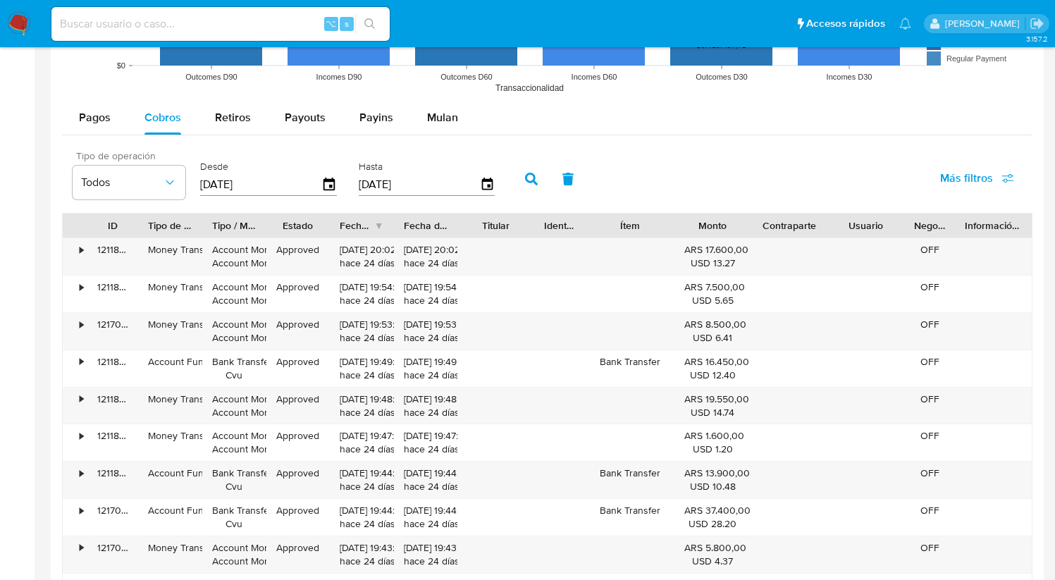
scroll to position [1201, 0]
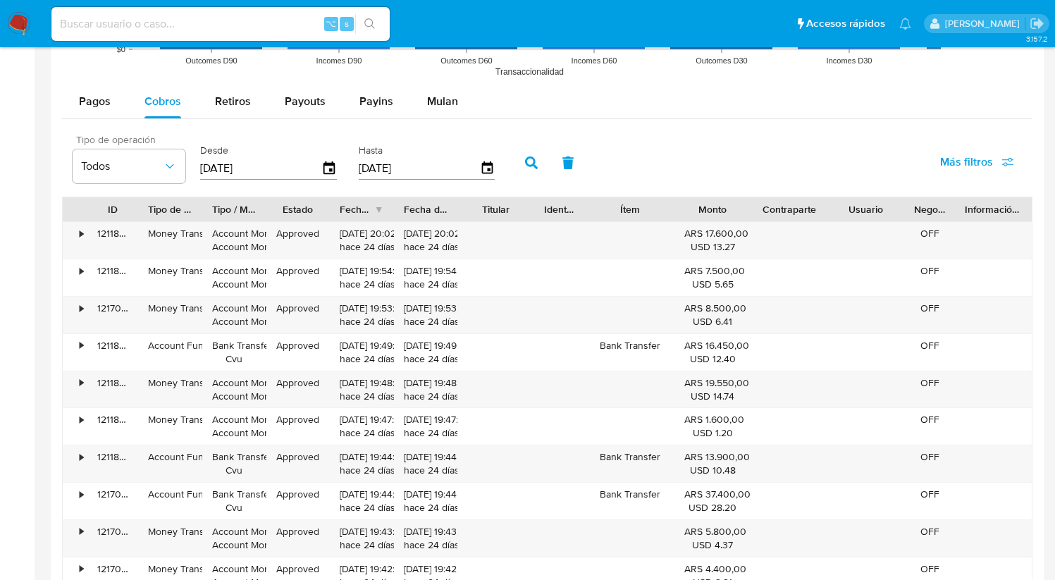
click at [1007, 156] on icon "button" at bounding box center [1008, 162] width 13 height 13
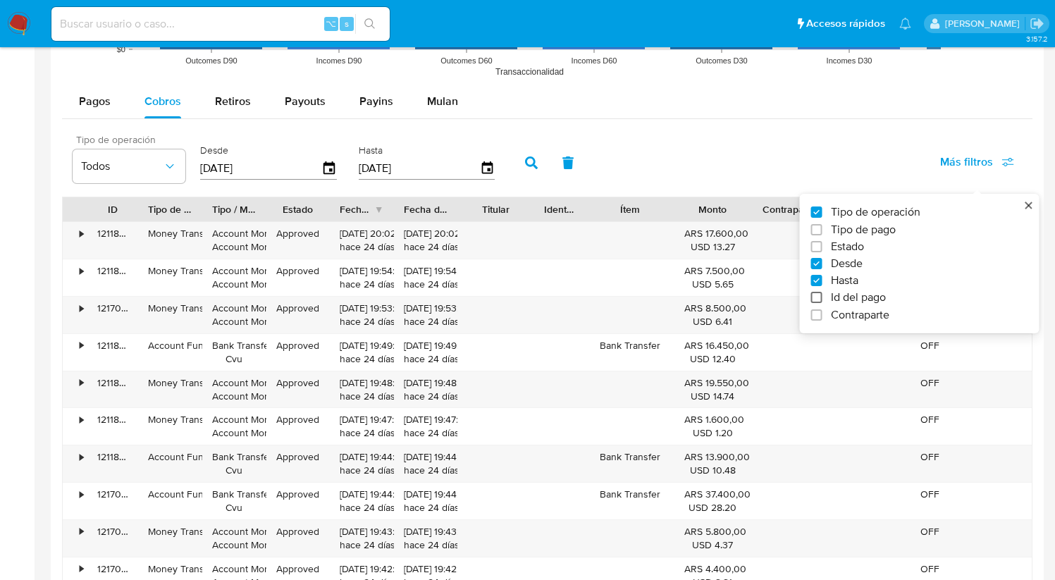
click at [818, 295] on input "Id del pago" at bounding box center [816, 297] width 11 height 11
checkbox input "true"
click at [596, 171] on input "number" at bounding box center [582, 167] width 138 height 18
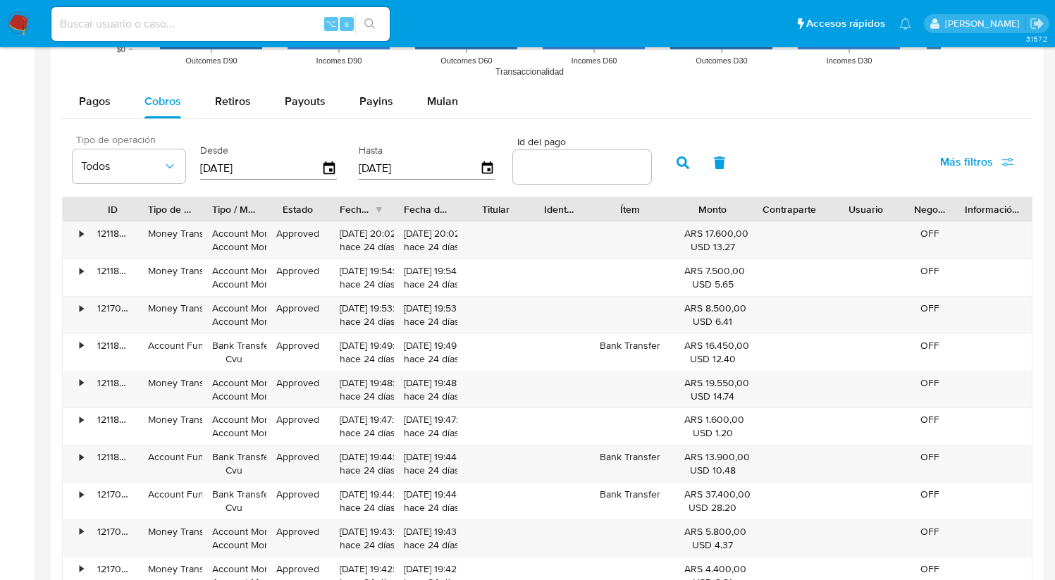
click at [596, 171] on input "number" at bounding box center [582, 167] width 138 height 18
paste input "121641286610"
type input "121641286610"
click at [677, 160] on icon "button" at bounding box center [683, 163] width 13 height 13
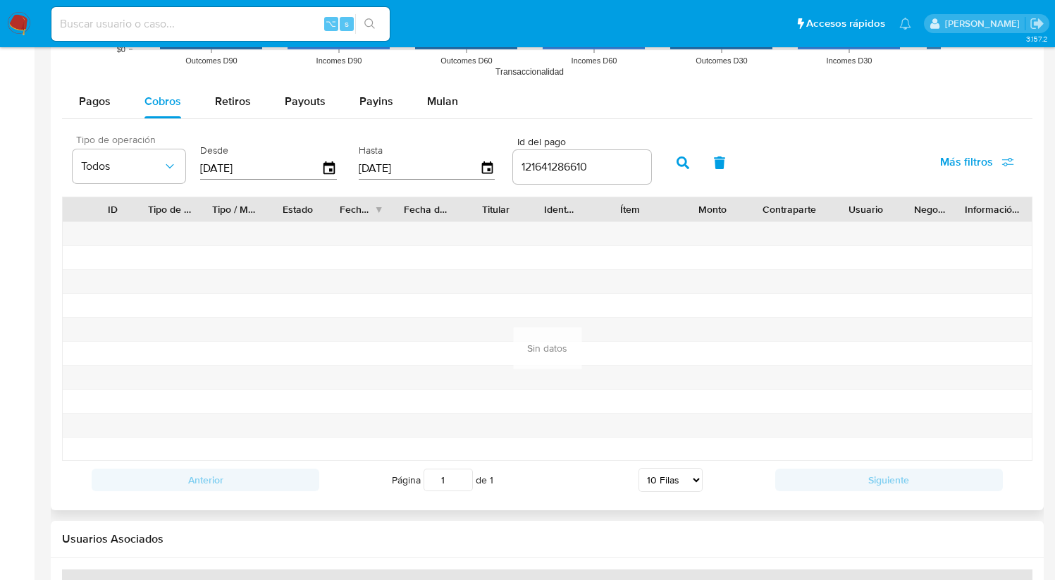
drag, startPoint x: 601, startPoint y: 173, endPoint x: 443, endPoint y: 171, distance: 158.6
click at [443, 171] on div "Tipo de operación Todos Desde 09/08/2025 Hasta 09/08/2025 Id del pago 121641286…" at bounding box center [362, 161] width 593 height 56
click at [682, 168] on icon "button" at bounding box center [683, 163] width 13 height 13
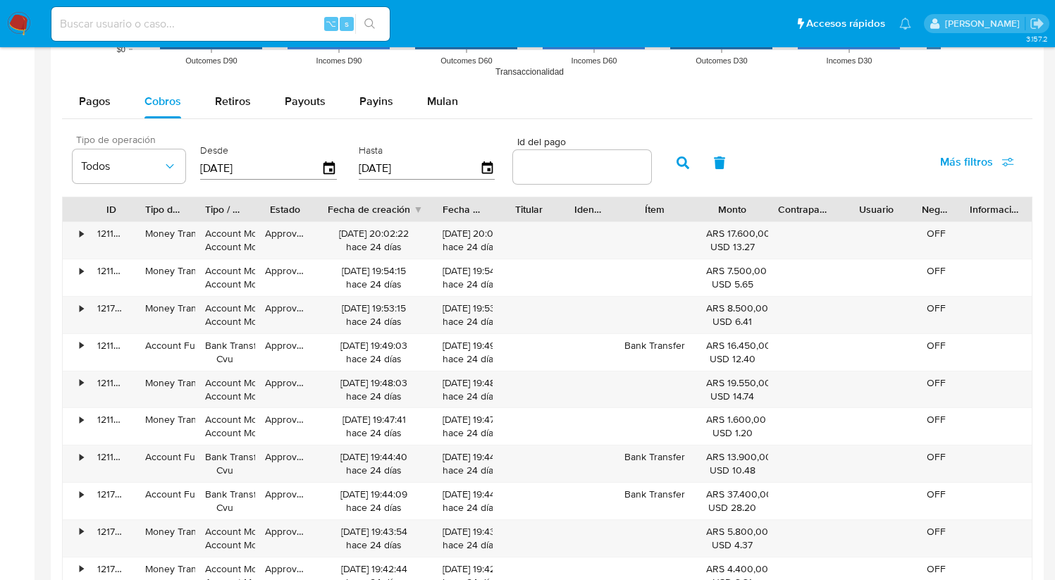
drag, startPoint x: 394, startPoint y: 211, endPoint x: 449, endPoint y: 211, distance: 55.0
click at [449, 211] on div "ID Tipo de operación Tipo / Método Estado Fecha de creación Fecha de aprobación…" at bounding box center [547, 209] width 969 height 24
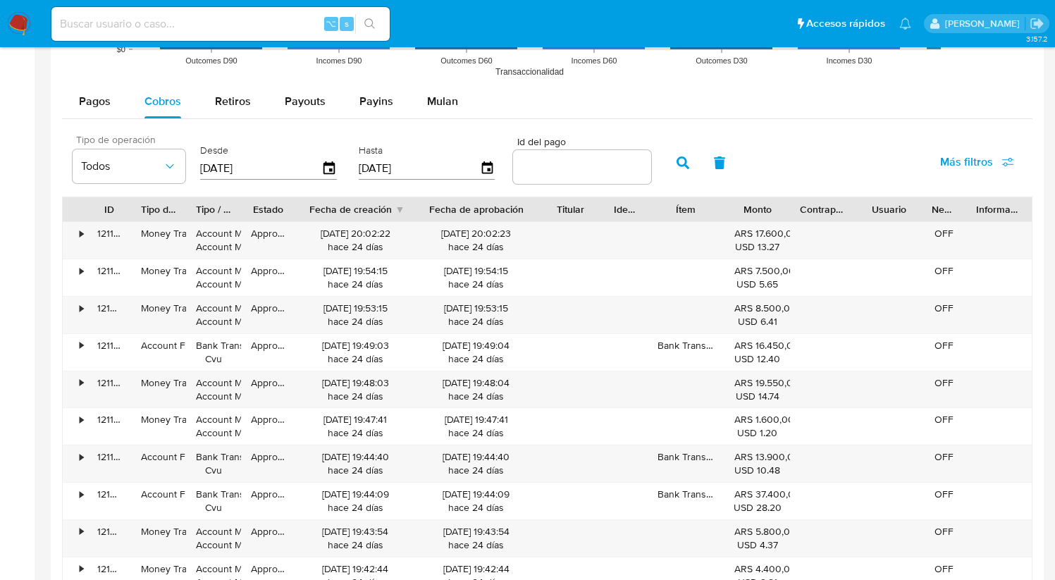
drag, startPoint x: 495, startPoint y: 210, endPoint x: 558, endPoint y: 210, distance: 63.4
click at [558, 210] on div "ID Tipo de operación Tipo / Método Estado Fecha de creación Fecha de aprobación…" at bounding box center [547, 209] width 969 height 24
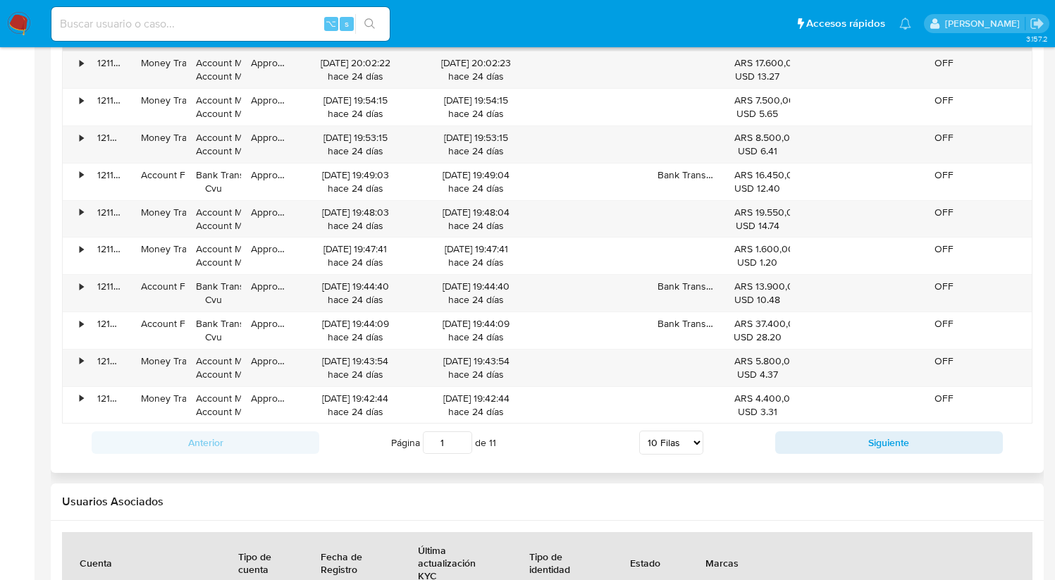
scroll to position [1387, 0]
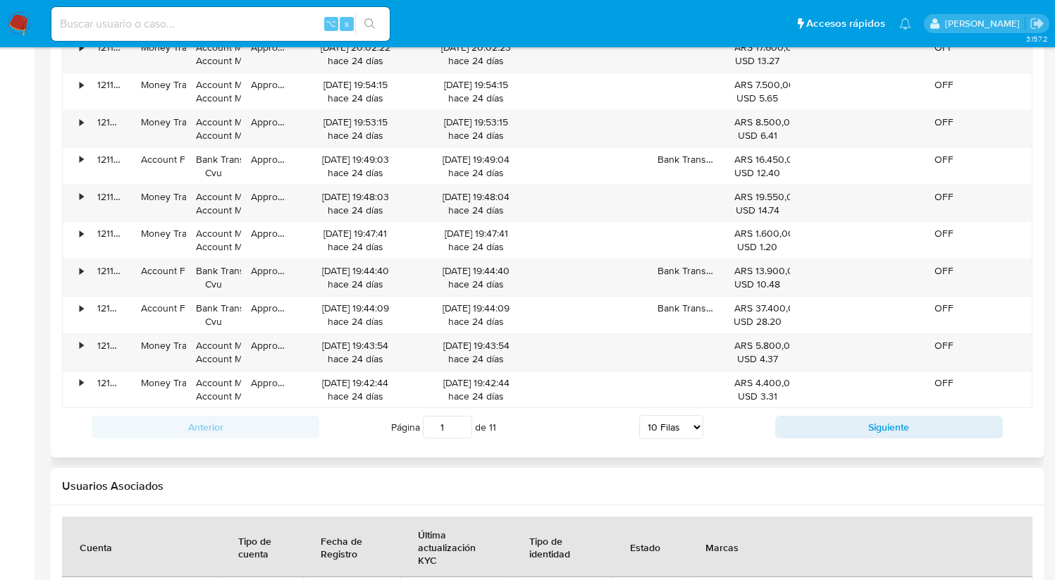
click at [453, 427] on input "1" at bounding box center [447, 427] width 49 height 23
type input "7"
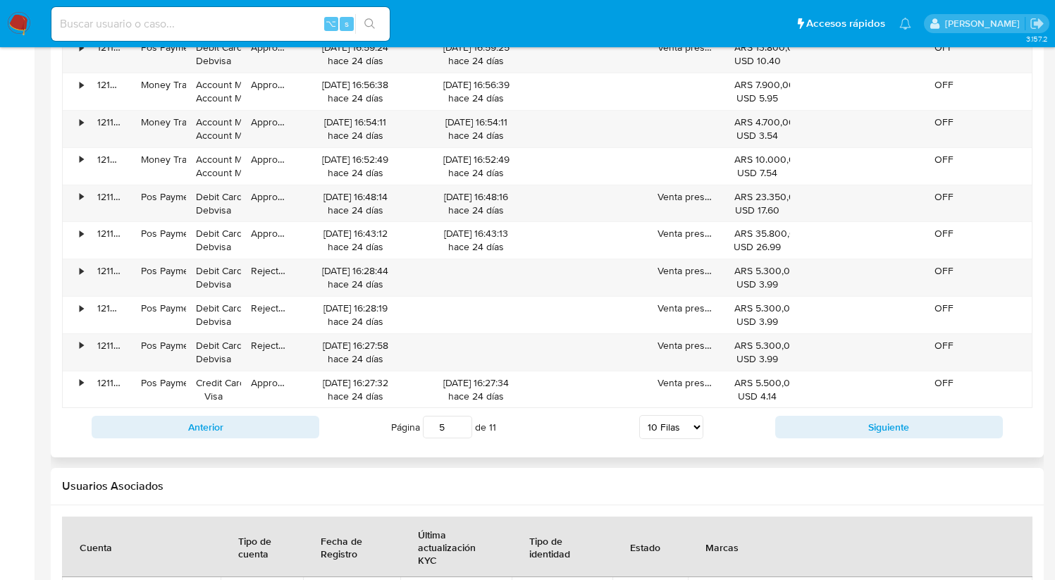
type input "5"
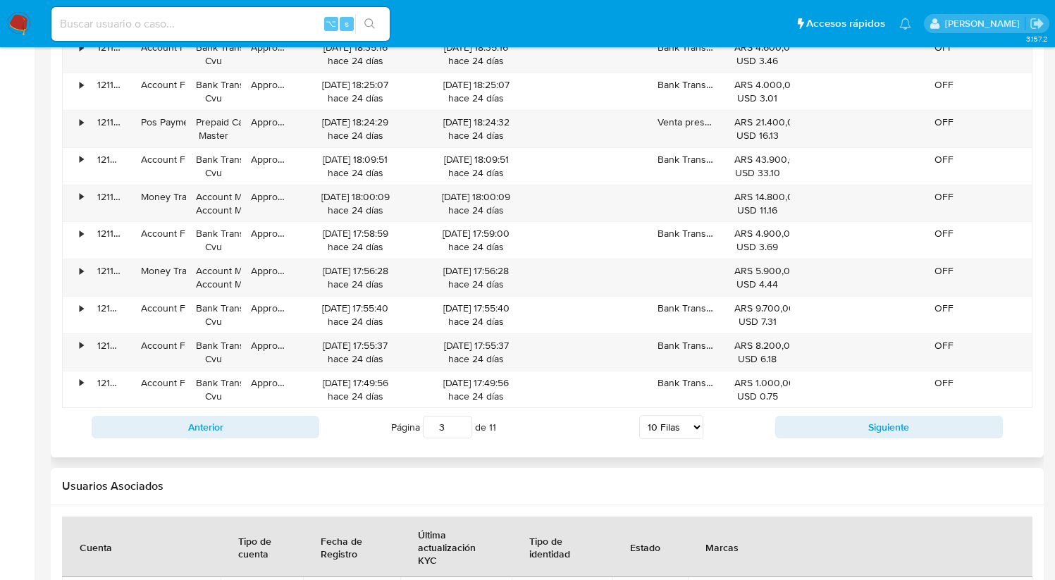
type input "3"
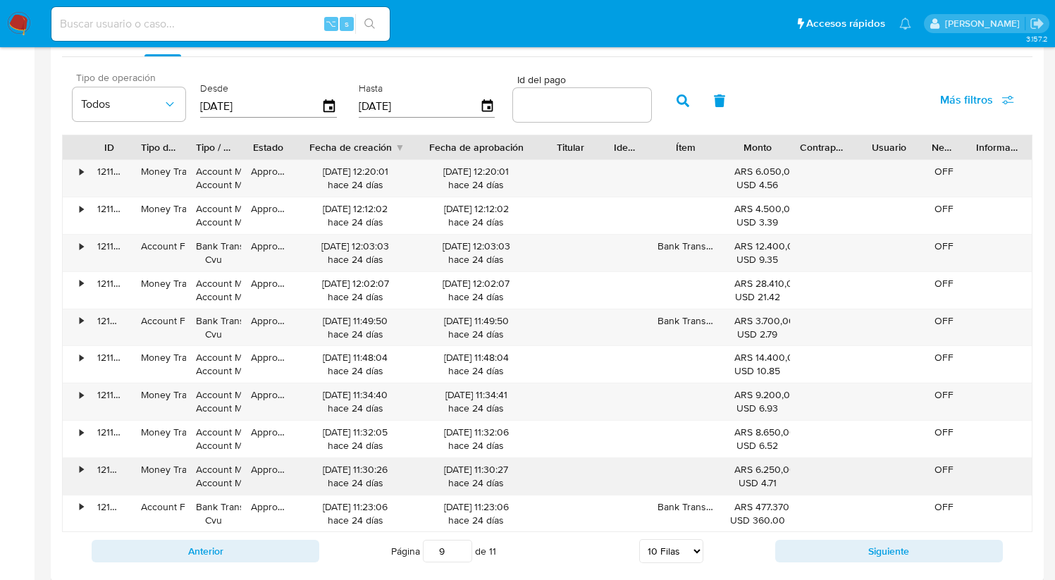
scroll to position [1247, 0]
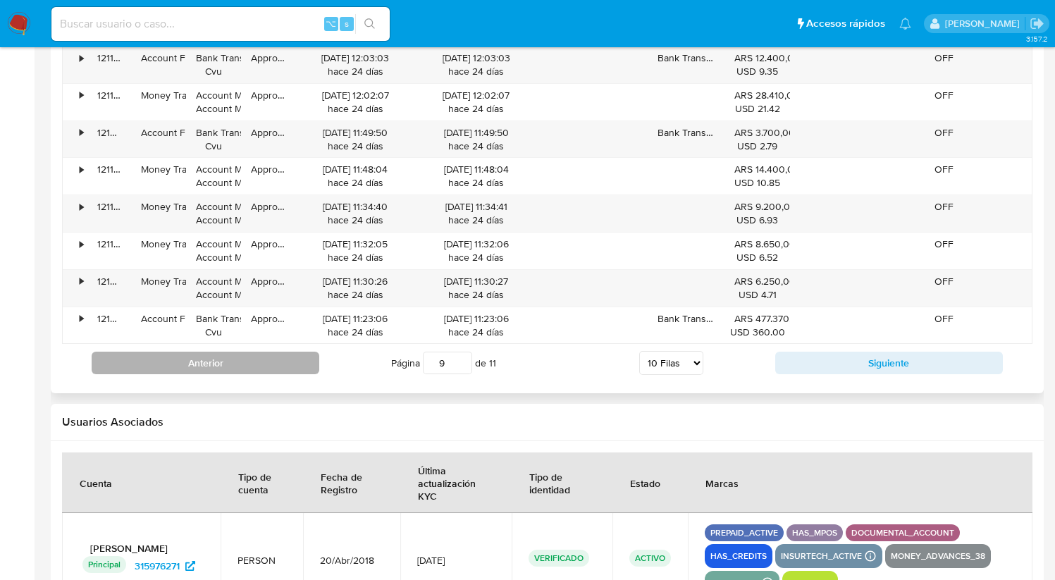
click at [279, 364] on button "Anterior" at bounding box center [206, 363] width 228 height 23
type input "8"
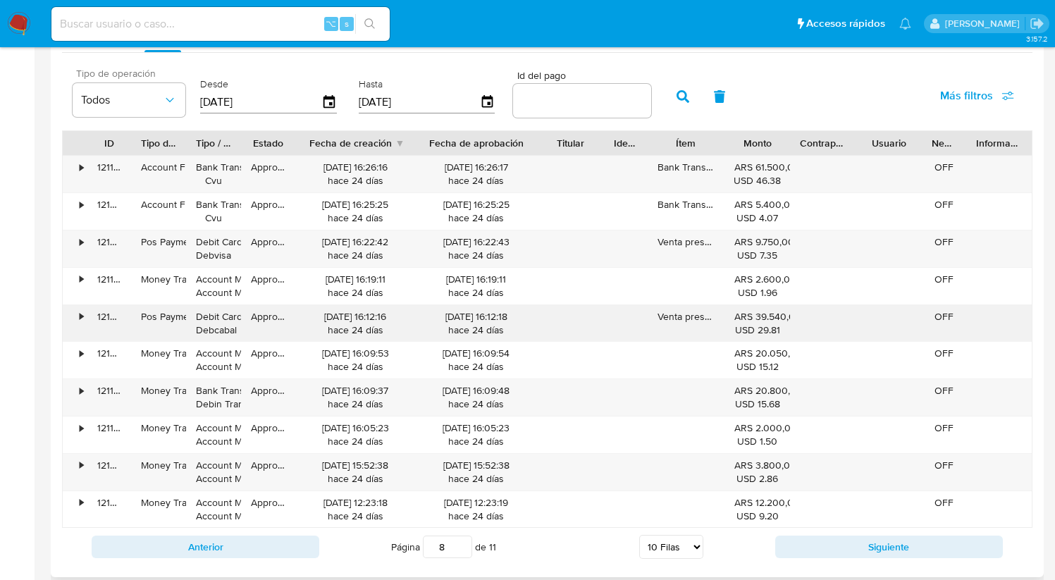
scroll to position [1263, 0]
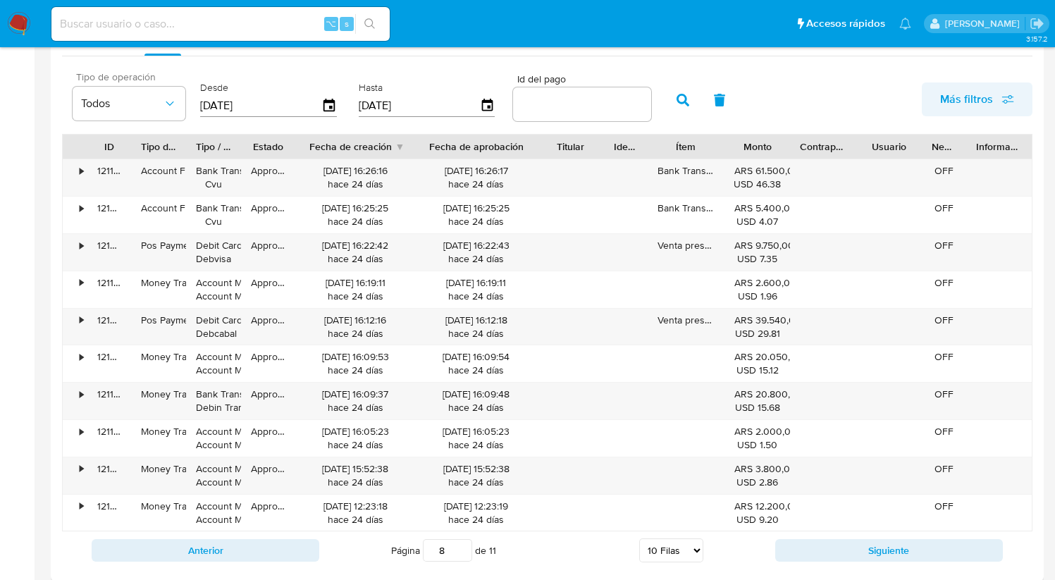
click at [988, 107] on span "Más filtros" at bounding box center [966, 99] width 53 height 34
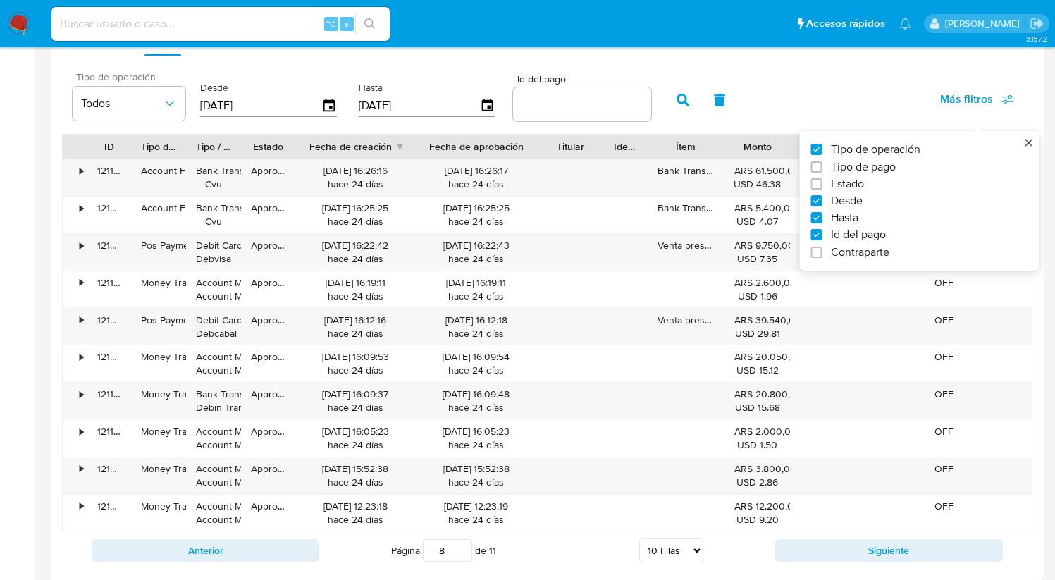
click at [813, 106] on div "Tipo de operación Todos Desde 09/08/2025 Hasta 09/08/2025 Id del pago Más filtr…" at bounding box center [547, 98] width 971 height 70
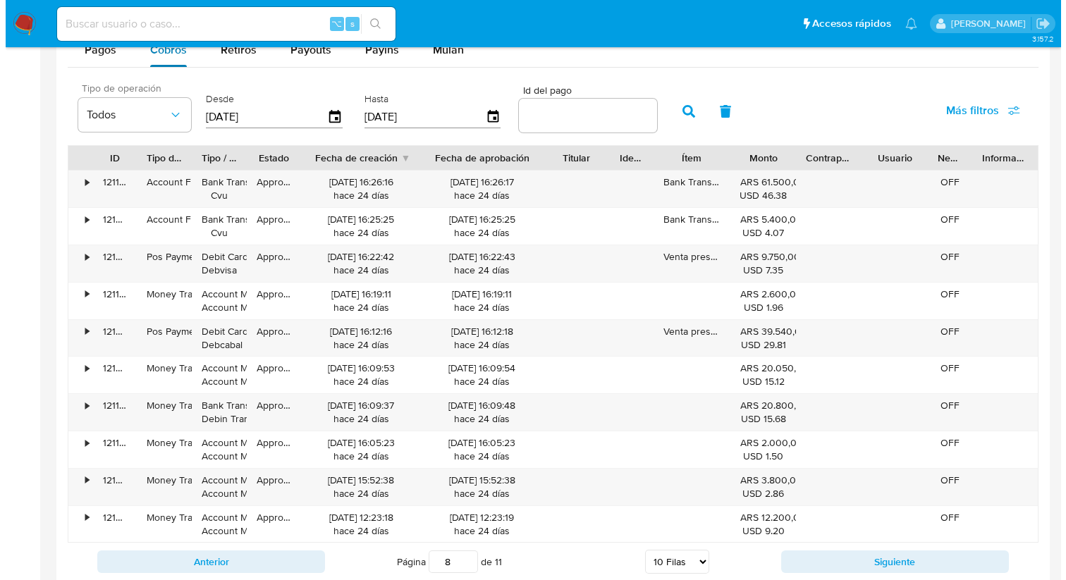
scroll to position [1234, 0]
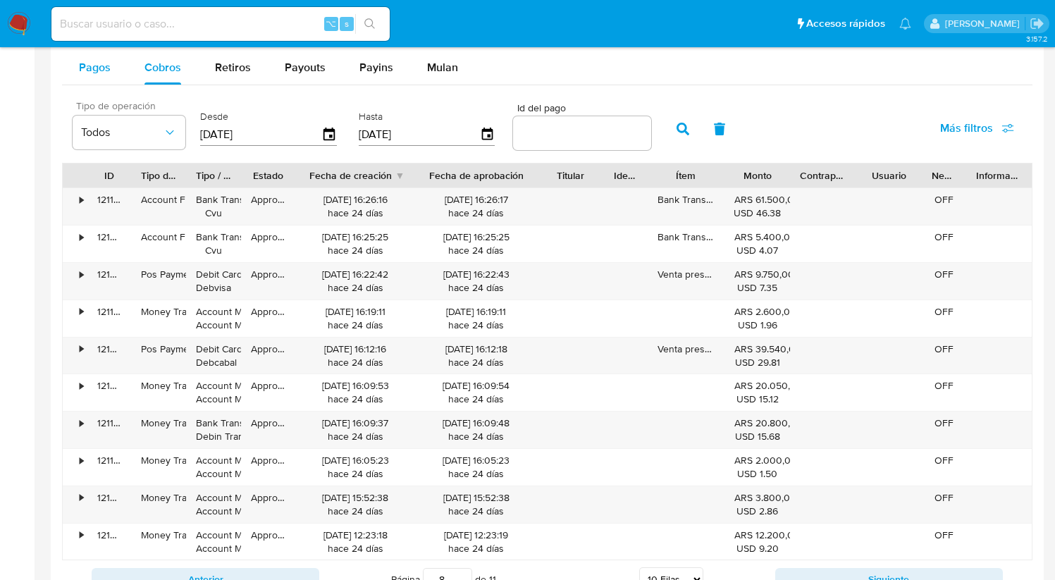
click at [104, 65] on span "Pagos" at bounding box center [95, 67] width 32 height 16
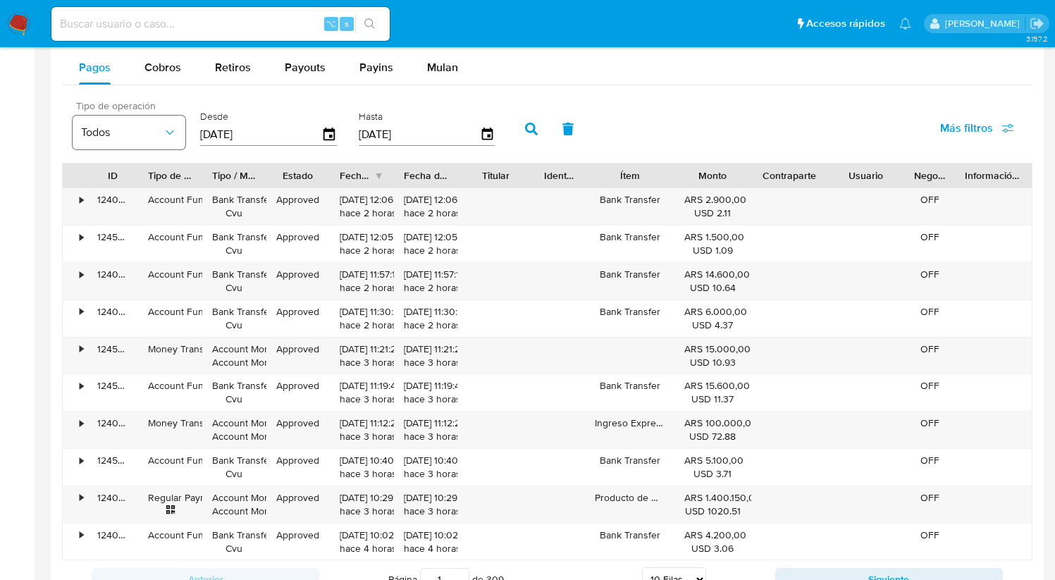
click at [168, 138] on icon "button" at bounding box center [170, 132] width 14 height 14
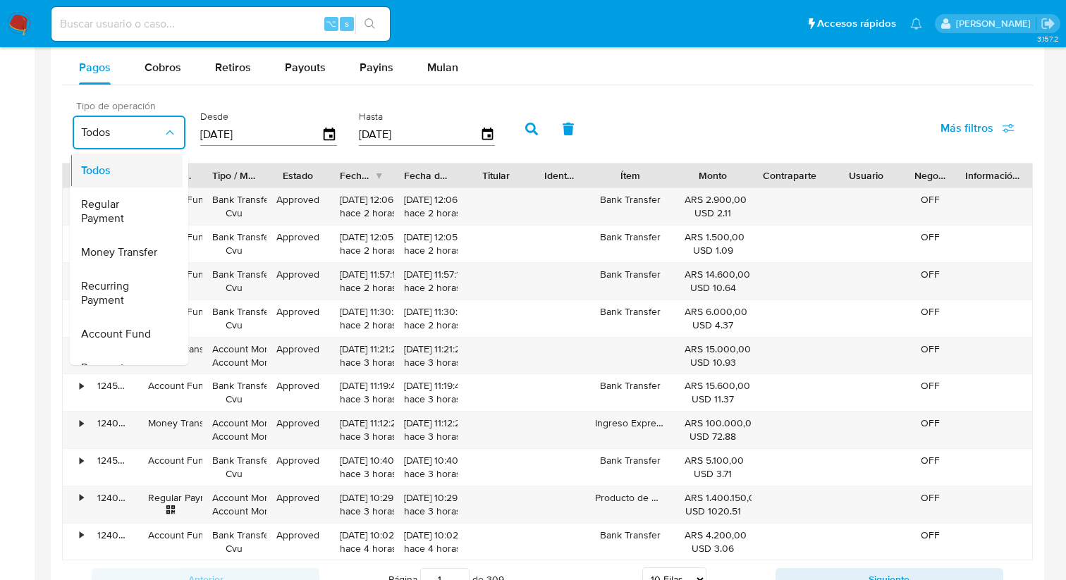
click at [128, 170] on div "Todos" at bounding box center [122, 171] width 82 height 34
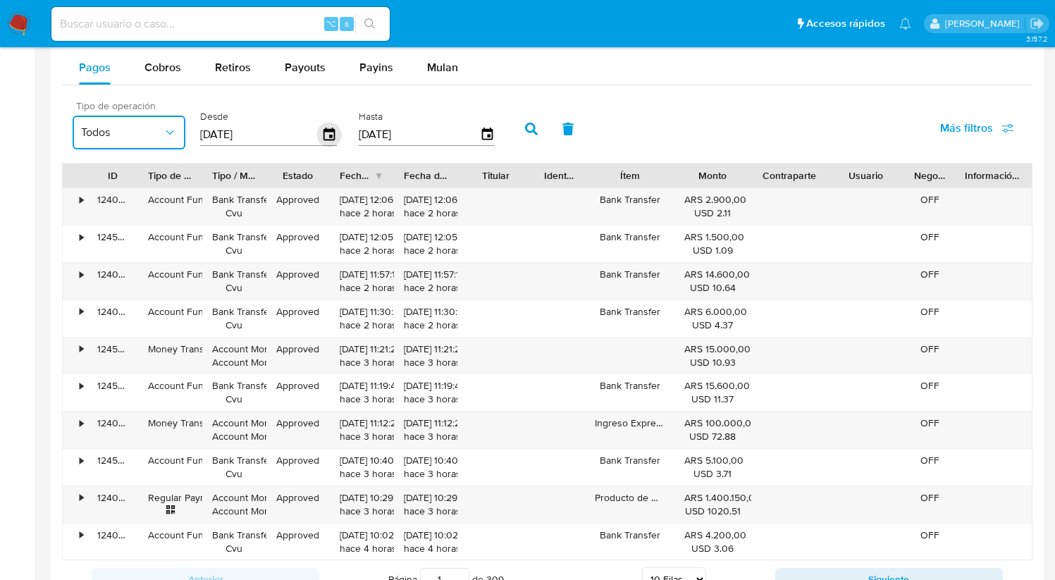
click at [326, 134] on icon "button" at bounding box center [329, 135] width 25 height 25
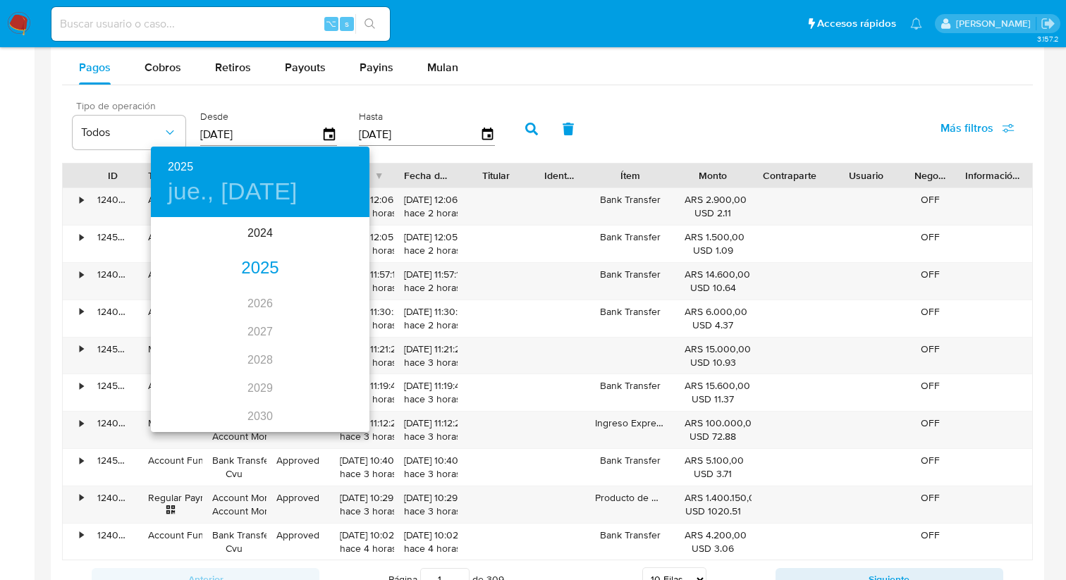
click at [251, 264] on div "2025" at bounding box center [260, 269] width 219 height 28
click at [270, 353] on div "ago." at bounding box center [259, 351] width 73 height 53
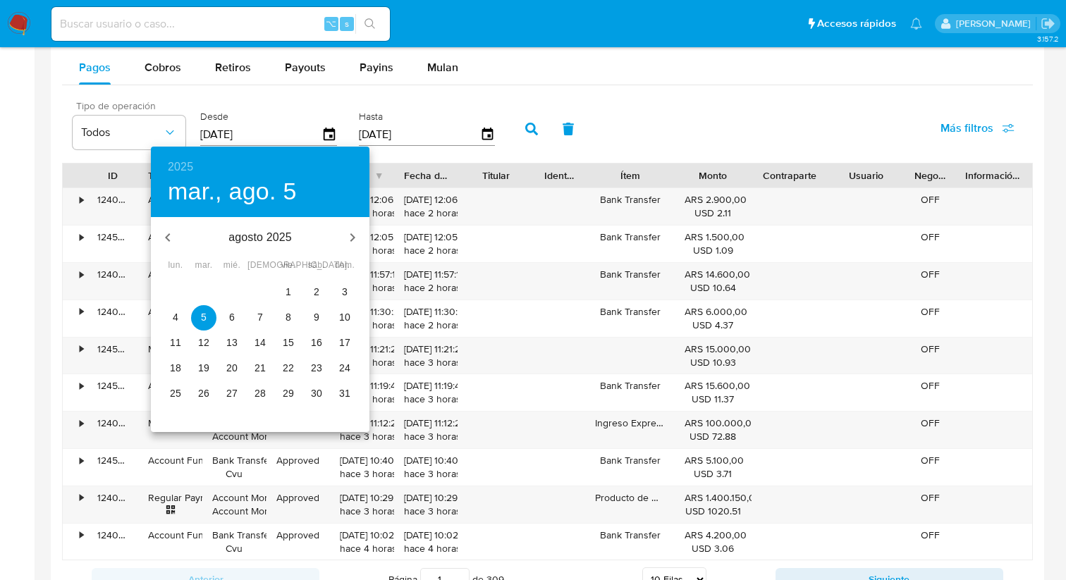
click at [315, 321] on p "9" at bounding box center [317, 317] width 6 height 14
type input "[DATE]"
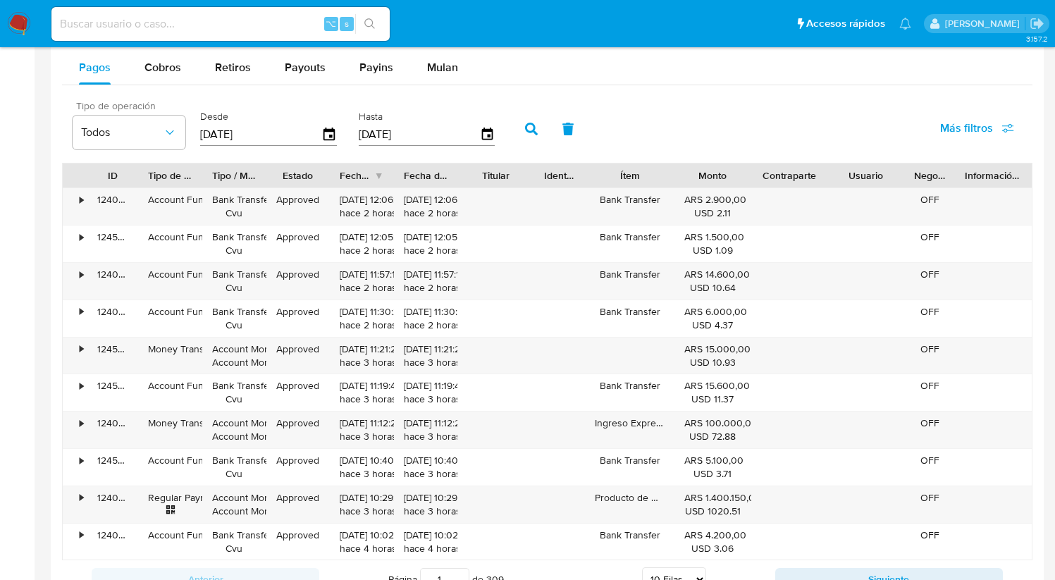
click at [475, 138] on input "[DATE]" at bounding box center [419, 134] width 121 height 23
click at [486, 137] on icon "button" at bounding box center [487, 134] width 11 height 13
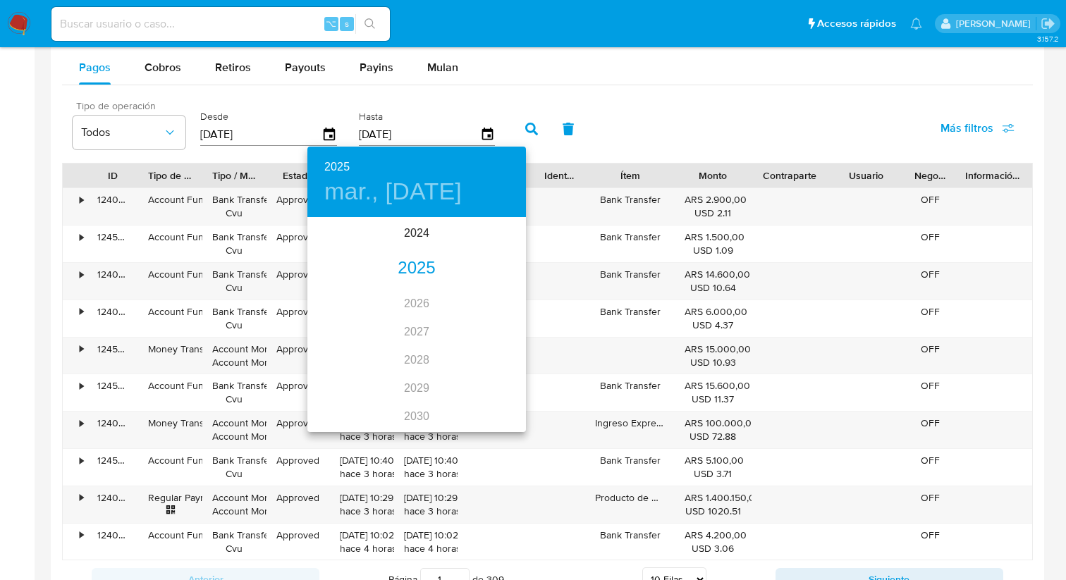
click at [417, 265] on div "2025" at bounding box center [416, 269] width 219 height 28
click at [416, 353] on div "ago." at bounding box center [416, 351] width 73 height 53
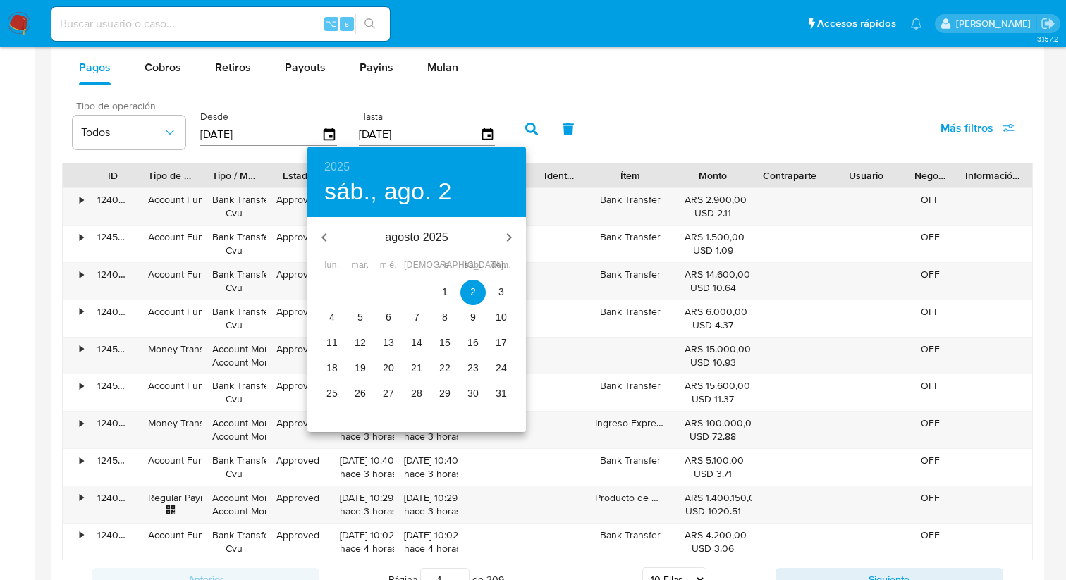
click at [472, 310] on p "9" at bounding box center [473, 317] width 6 height 14
type input "[DATE]"
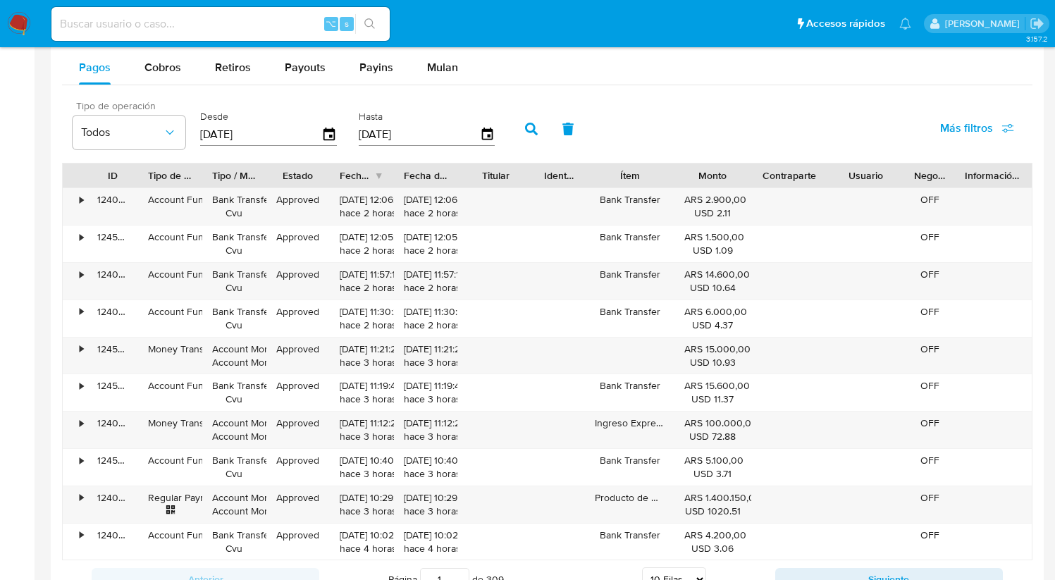
click at [536, 134] on button "button" at bounding box center [531, 129] width 37 height 34
click at [980, 128] on span "Más filtros" at bounding box center [966, 128] width 53 height 34
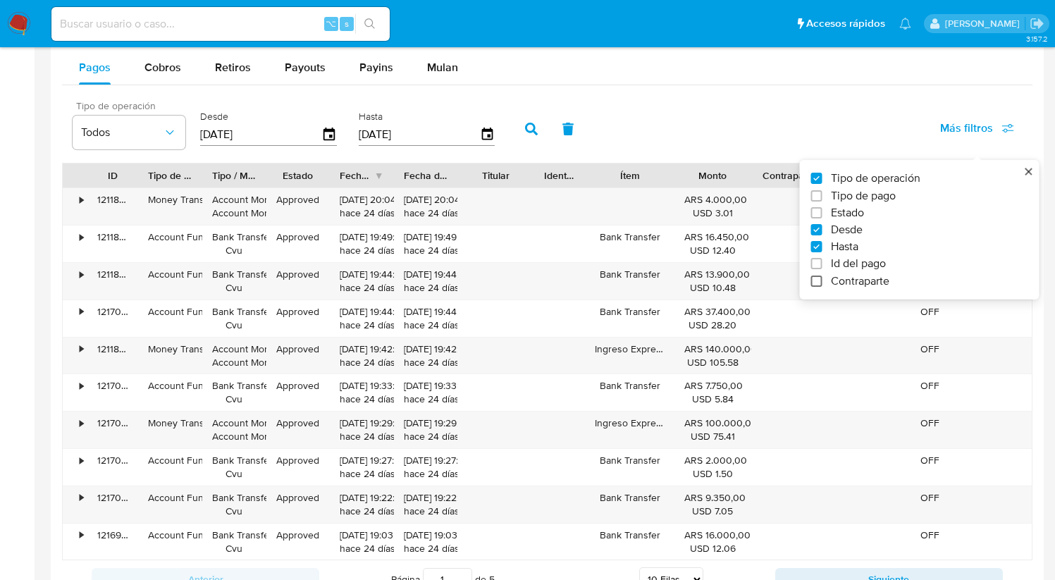
click at [816, 282] on input "Contraparte" at bounding box center [816, 281] width 11 height 11
checkbox input "true"
click at [571, 132] on span "Todos" at bounding box center [563, 132] width 82 height 14
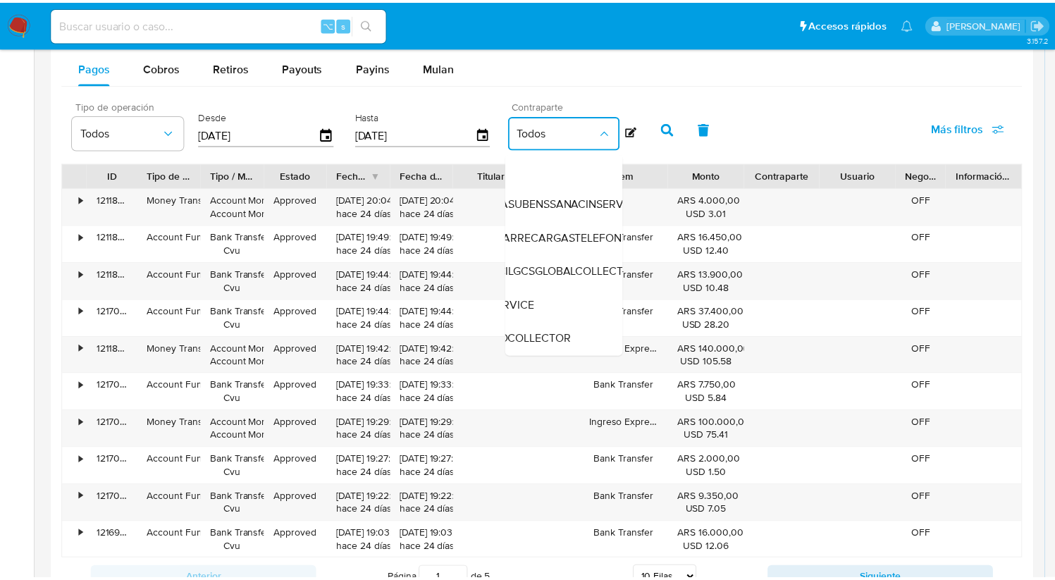
scroll to position [2, 0]
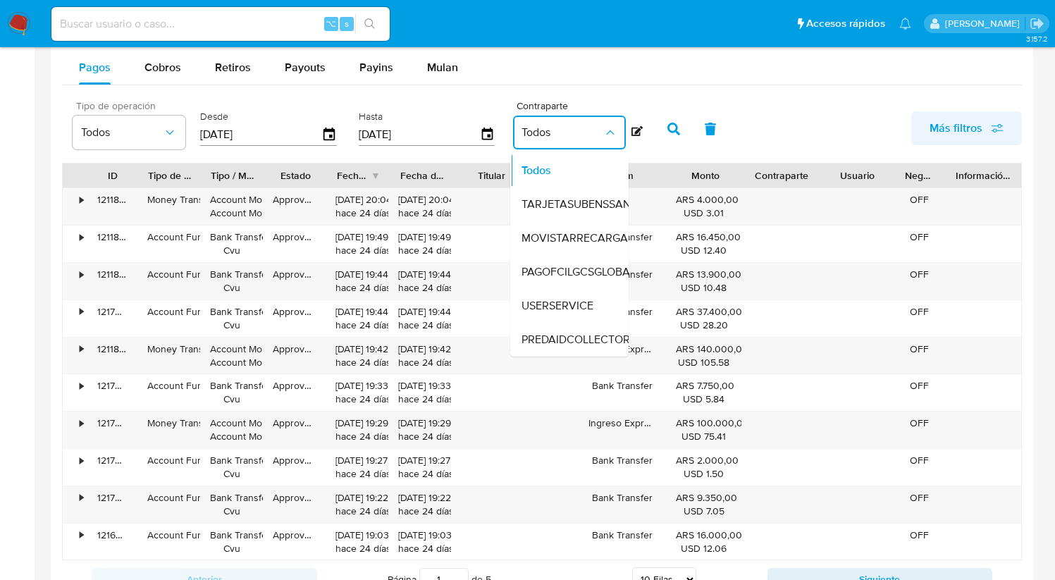
click at [949, 127] on span "Más filtros" at bounding box center [956, 128] width 53 height 34
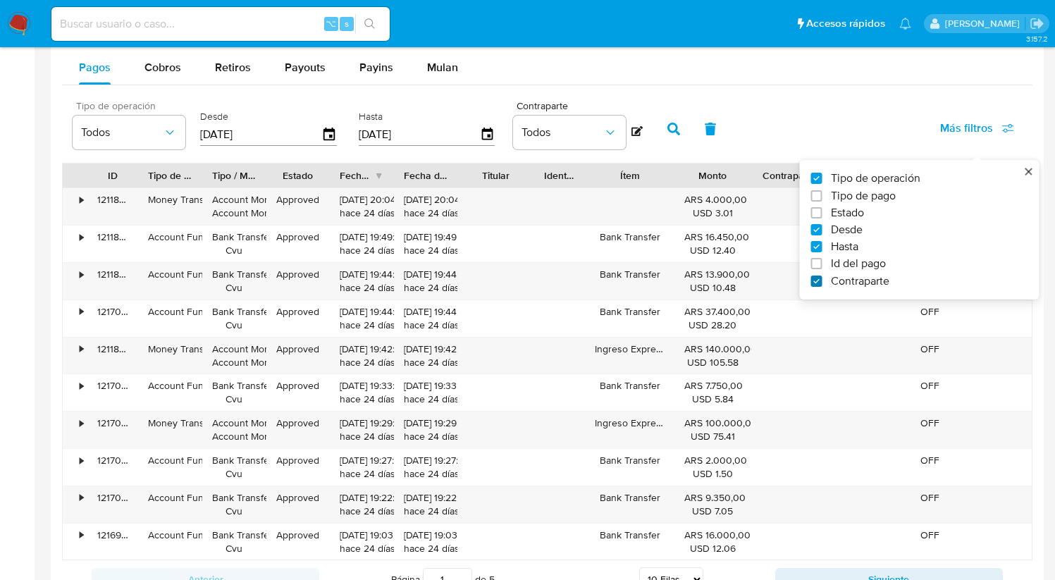
click at [813, 281] on input "Contraparte" at bounding box center [816, 281] width 11 height 11
checkbox input "false"
click at [753, 74] on div "Pagos Cobros Retiros Payouts Payins Mulan" at bounding box center [547, 68] width 971 height 34
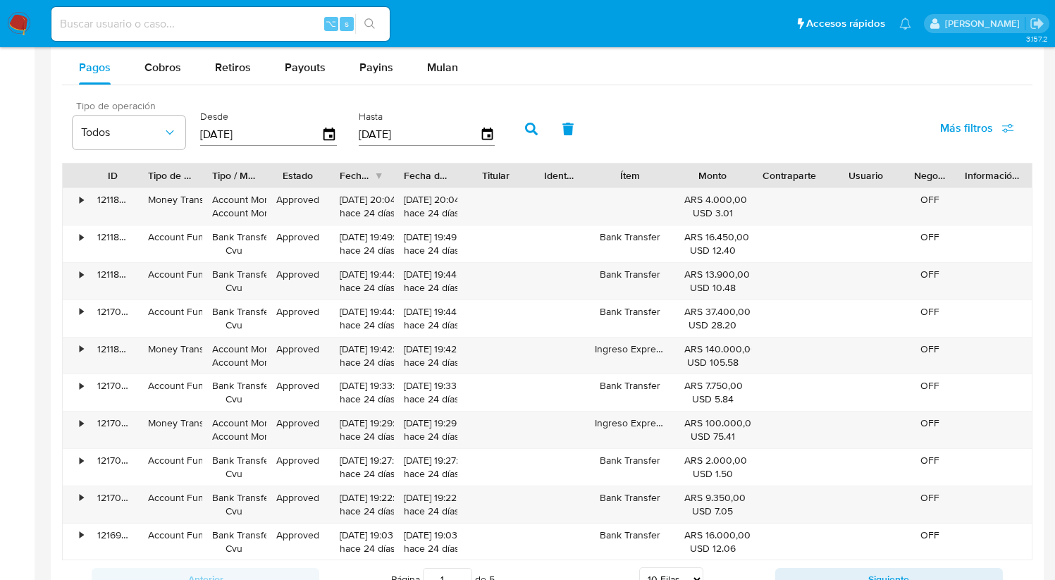
click at [973, 137] on span "Más filtros" at bounding box center [966, 128] width 53 height 34
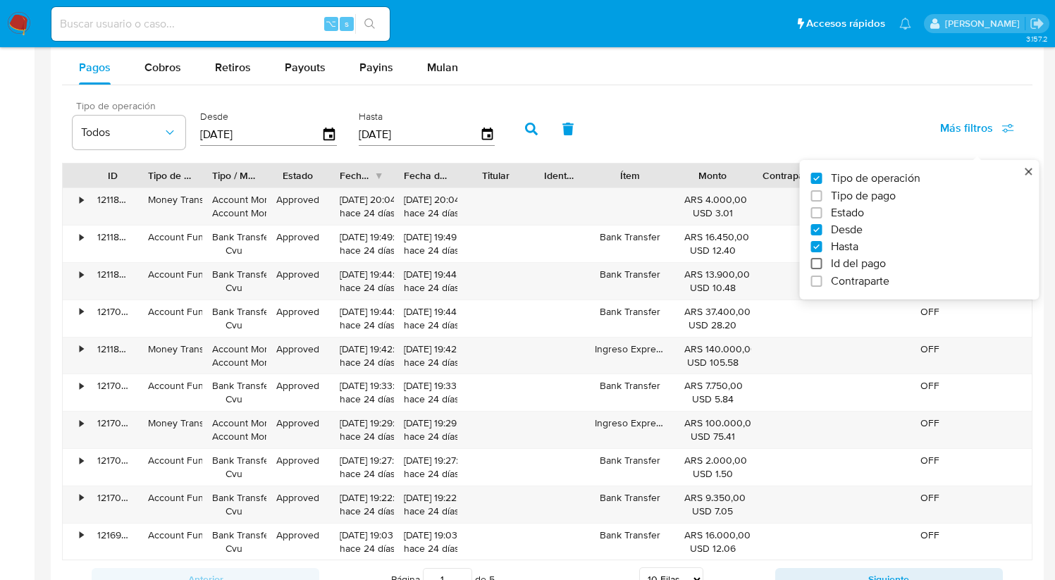
click at [819, 269] on input "Id del pago" at bounding box center [816, 263] width 11 height 11
checkbox input "true"
click at [608, 136] on input "number" at bounding box center [582, 133] width 138 height 18
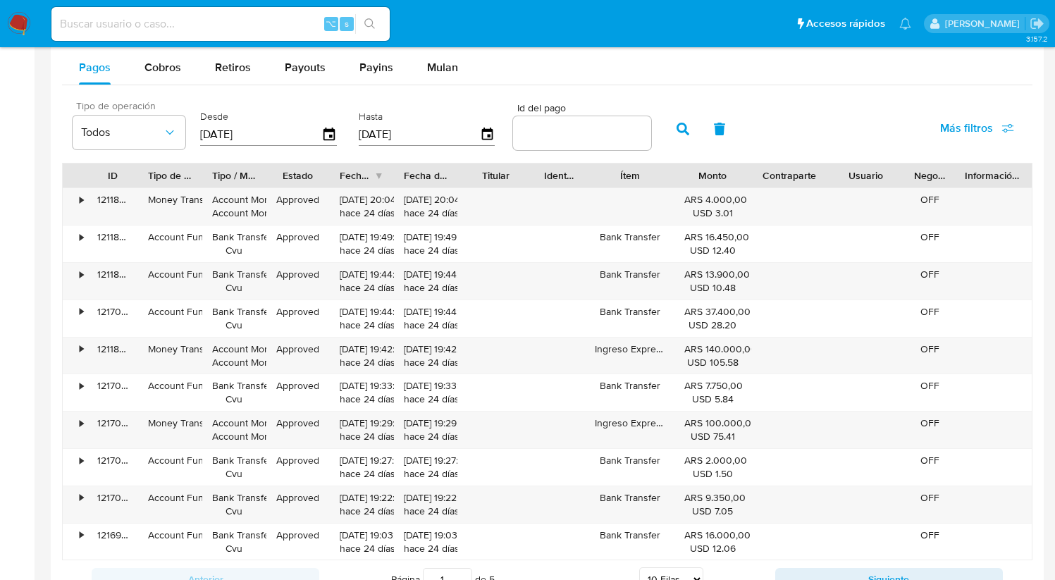
click at [541, 137] on input "number" at bounding box center [582, 133] width 138 height 18
paste input "121641286610"
type input "121641286610"
click at [677, 124] on icon "button" at bounding box center [683, 129] width 13 height 13
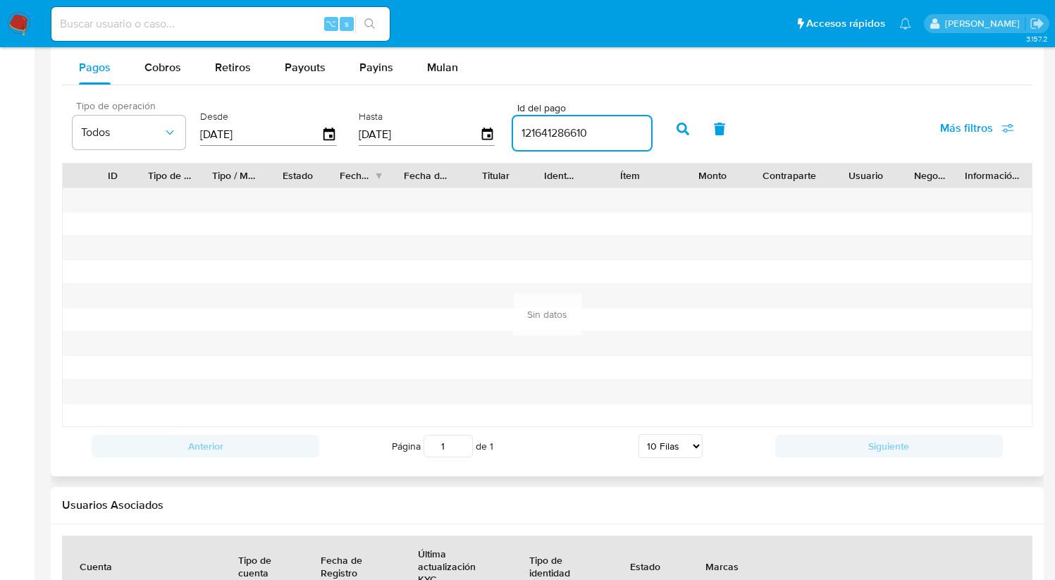
drag, startPoint x: 606, startPoint y: 132, endPoint x: 405, endPoint y: 131, distance: 200.2
click at [405, 131] on div "Tipo de operación Todos Desde 09/08/2025 Hasta 09/08/2025 Id del pago 121641286…" at bounding box center [362, 127] width 593 height 56
click at [680, 121] on button "button" at bounding box center [683, 129] width 37 height 34
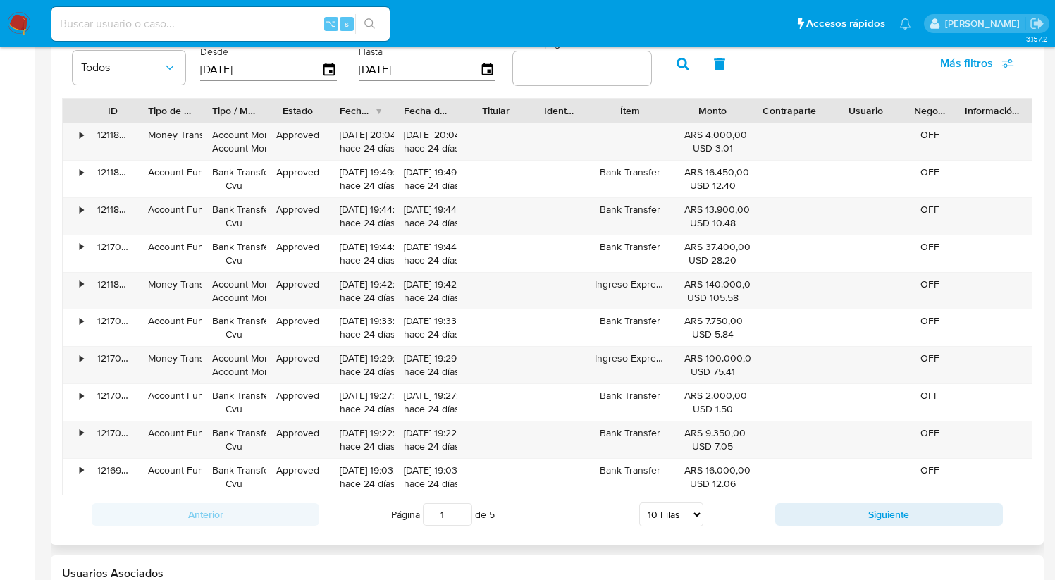
scroll to position [1301, 0]
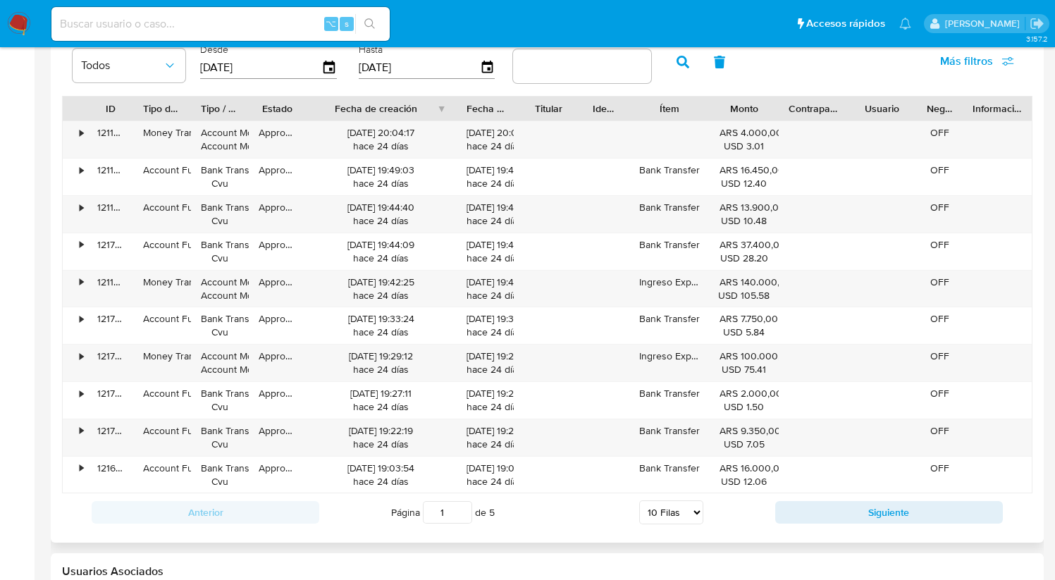
drag, startPoint x: 391, startPoint y: 109, endPoint x: 479, endPoint y: 108, distance: 87.4
click at [479, 108] on div "ID Tipo de operación Tipo / Método Estado Fecha de creación Fecha de aprobación…" at bounding box center [547, 109] width 969 height 24
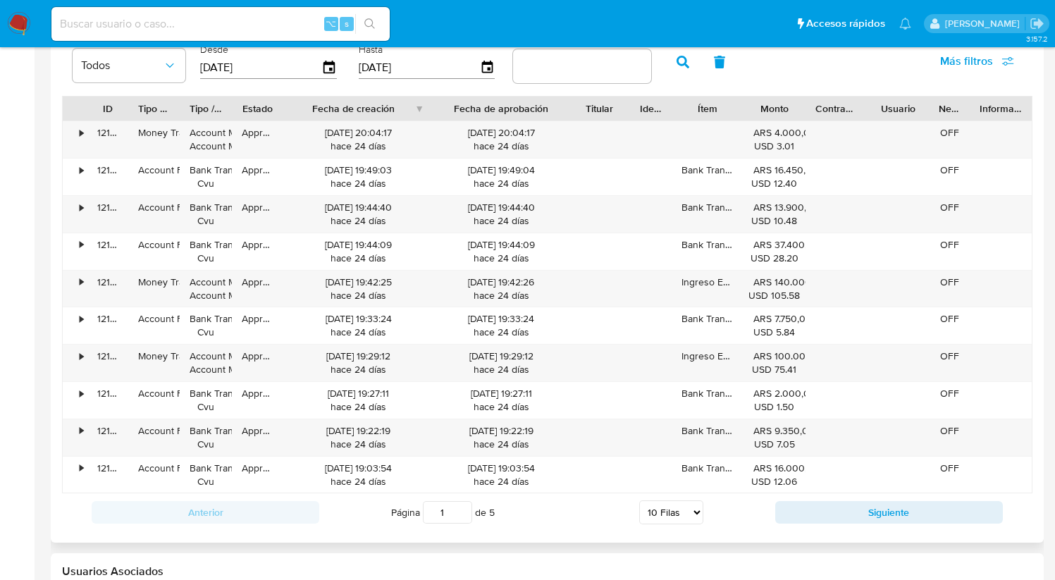
drag, startPoint x: 518, startPoint y: 112, endPoint x: 595, endPoint y: 113, distance: 76.8
click at [595, 113] on div "ID Tipo de operación Tipo / Método Estado Fecha de creación Fecha de aprobación…" at bounding box center [547, 109] width 969 height 24
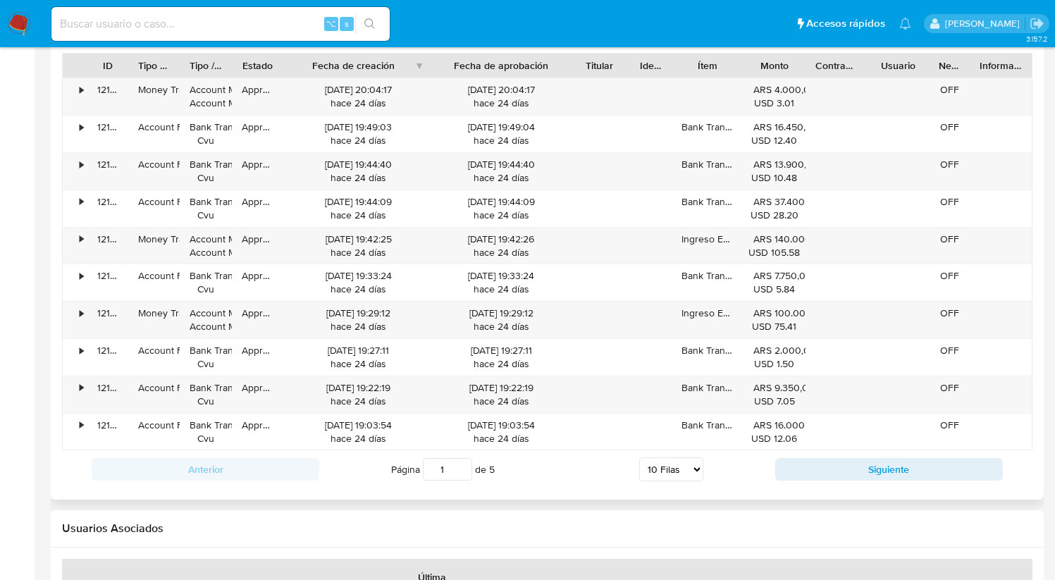
scroll to position [1354, 0]
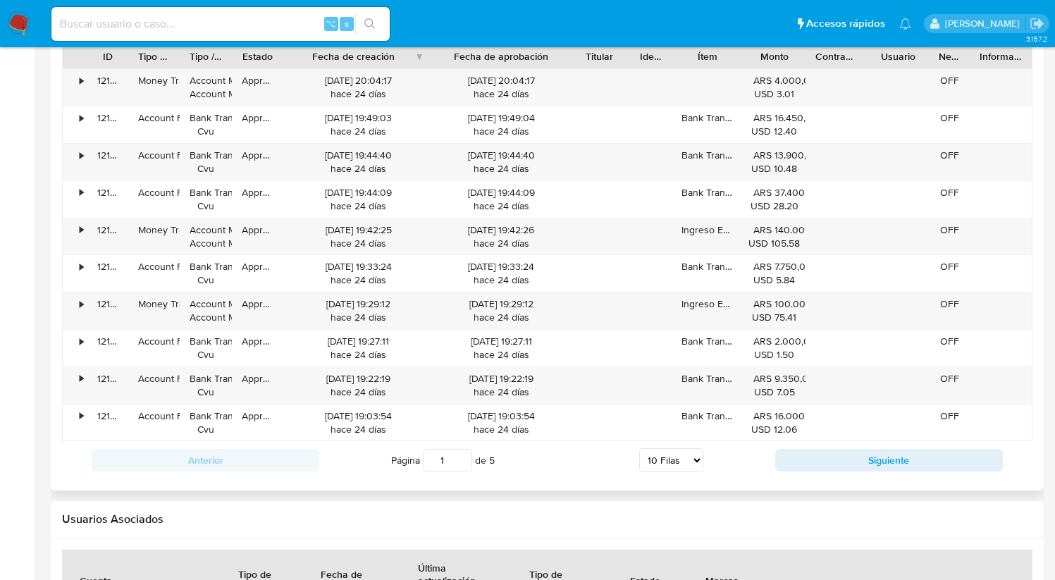
click at [455, 460] on input "1" at bounding box center [447, 460] width 49 height 23
type input "3"
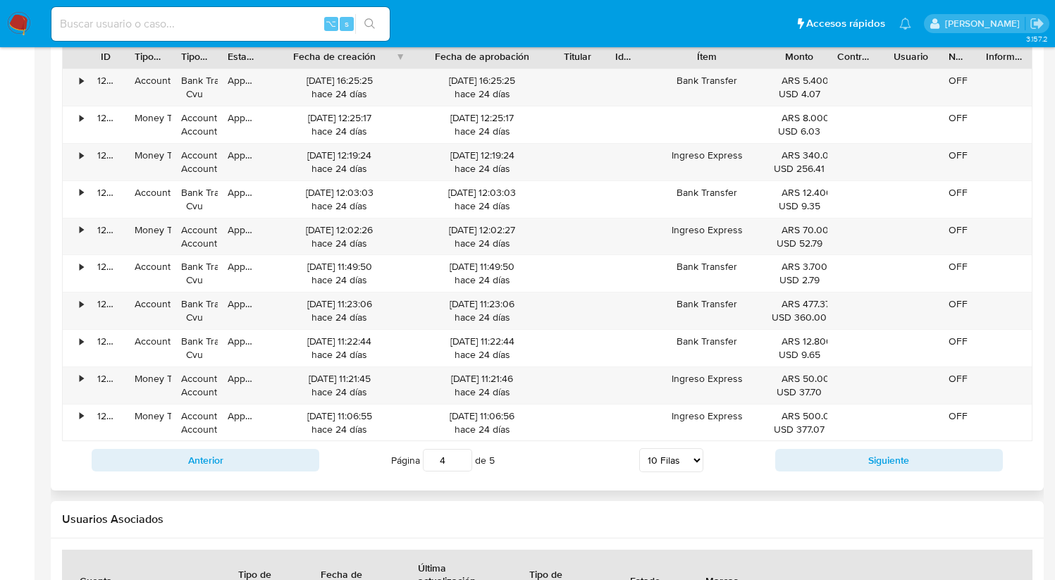
drag, startPoint x: 749, startPoint y: 56, endPoint x: 806, endPoint y: 63, distance: 57.5
click at [806, 63] on div "ID Tipo de operación Tipo / Método Estado Fecha de creación Fecha de aprobación…" at bounding box center [547, 56] width 969 height 24
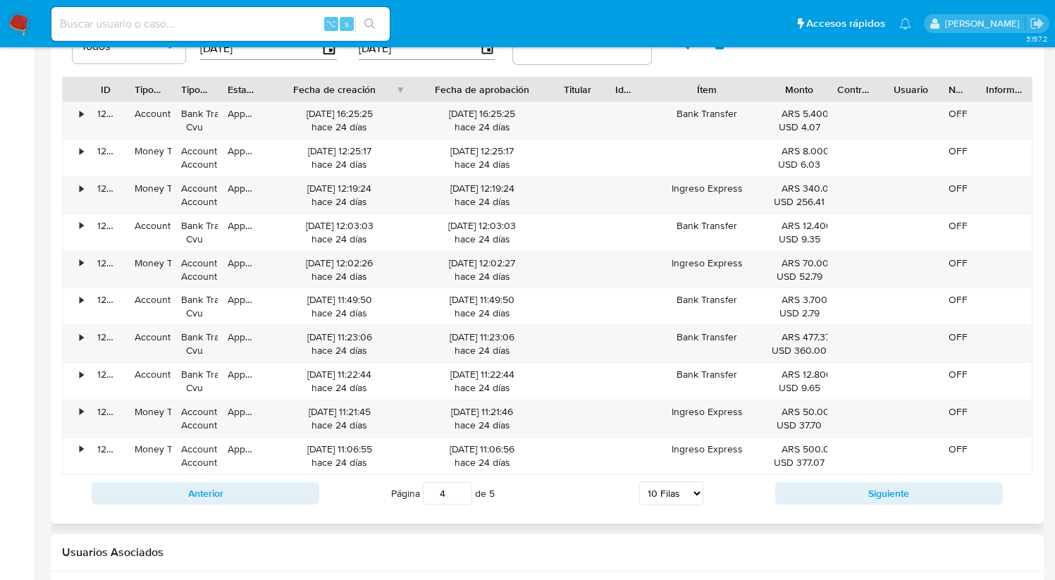
scroll to position [1329, 0]
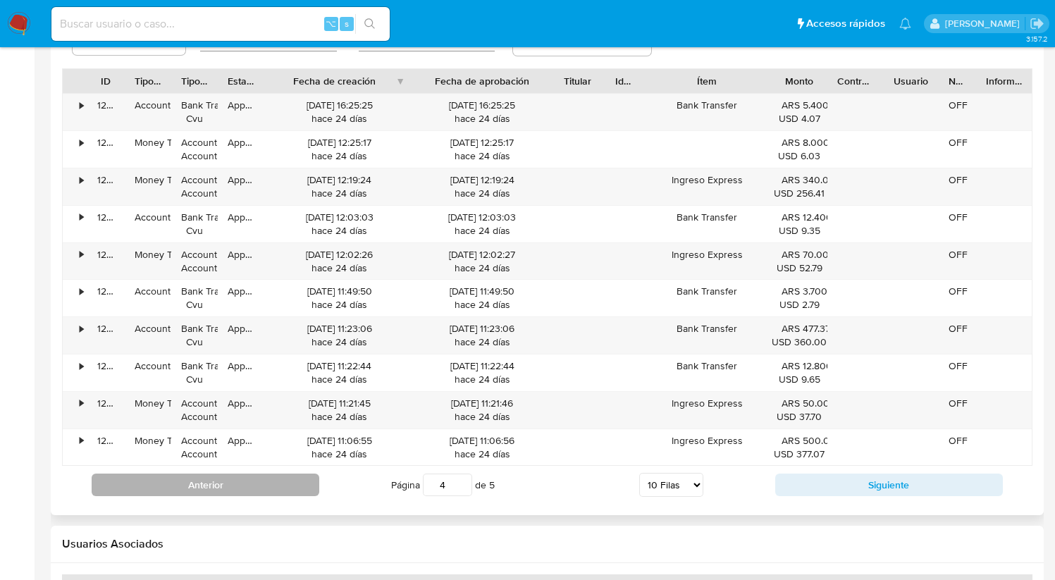
click at [291, 480] on button "Anterior" at bounding box center [206, 485] width 228 height 23
type input "3"
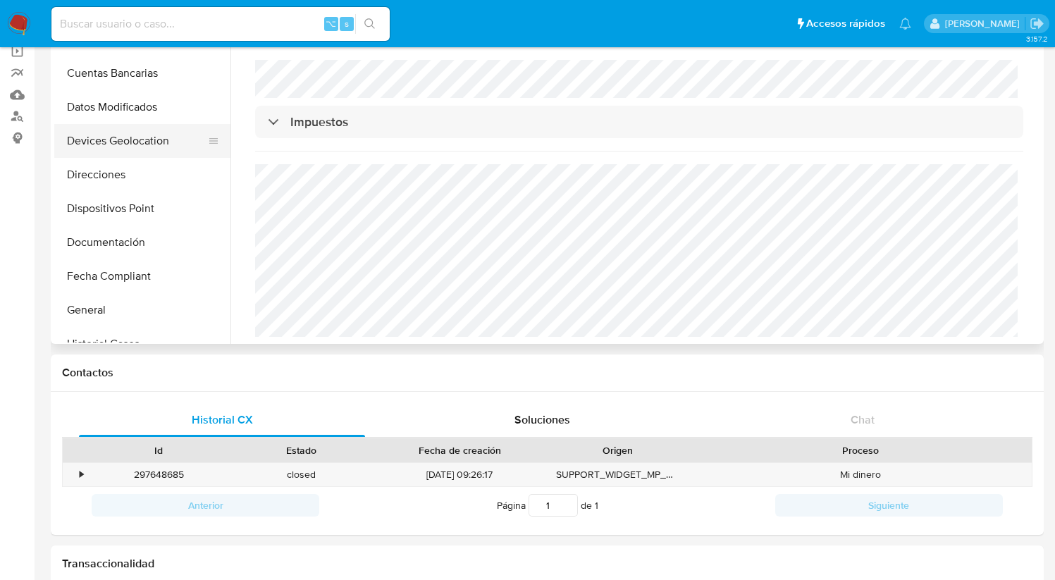
scroll to position [176, 0]
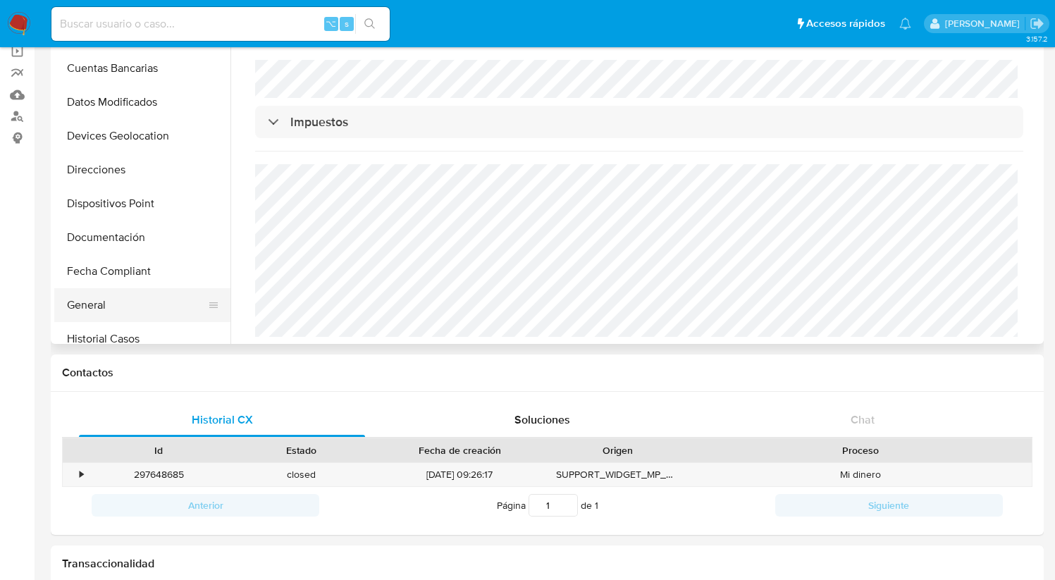
click at [123, 300] on button "General" at bounding box center [136, 305] width 165 height 34
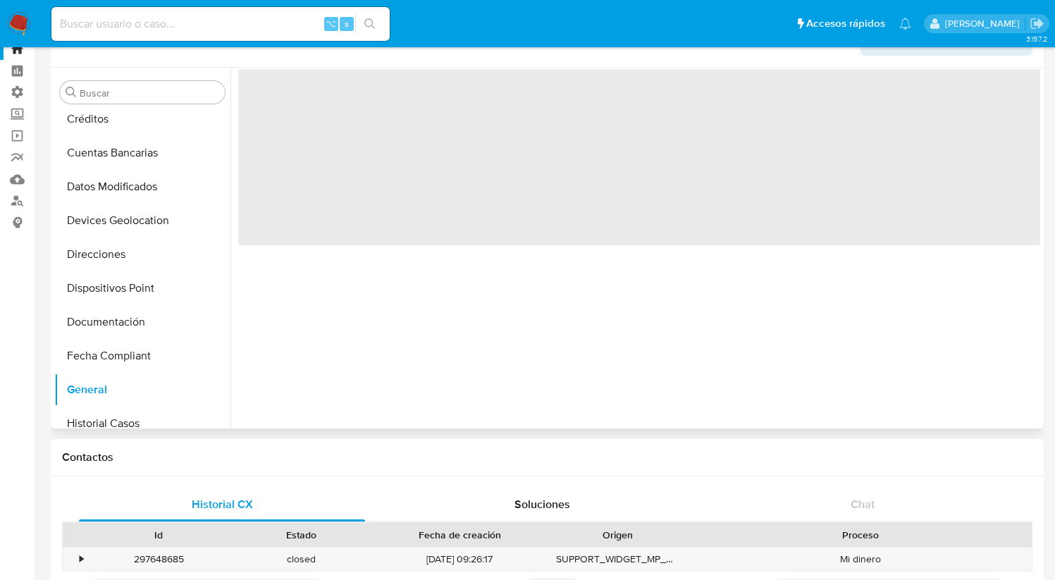
scroll to position [0, 0]
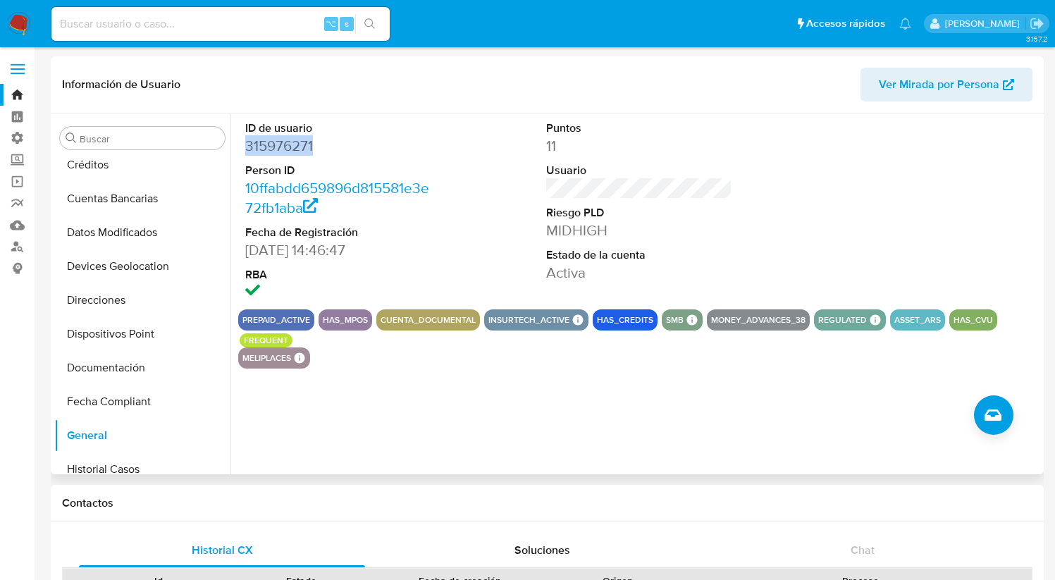
drag, startPoint x: 317, startPoint y: 146, endPoint x: 248, endPoint y: 149, distance: 68.4
click at [248, 149] on dd "315976271" at bounding box center [338, 146] width 187 height 20
copy dd "315976271"
